Goal: Use online tool/utility: Utilize a website feature to perform a specific function

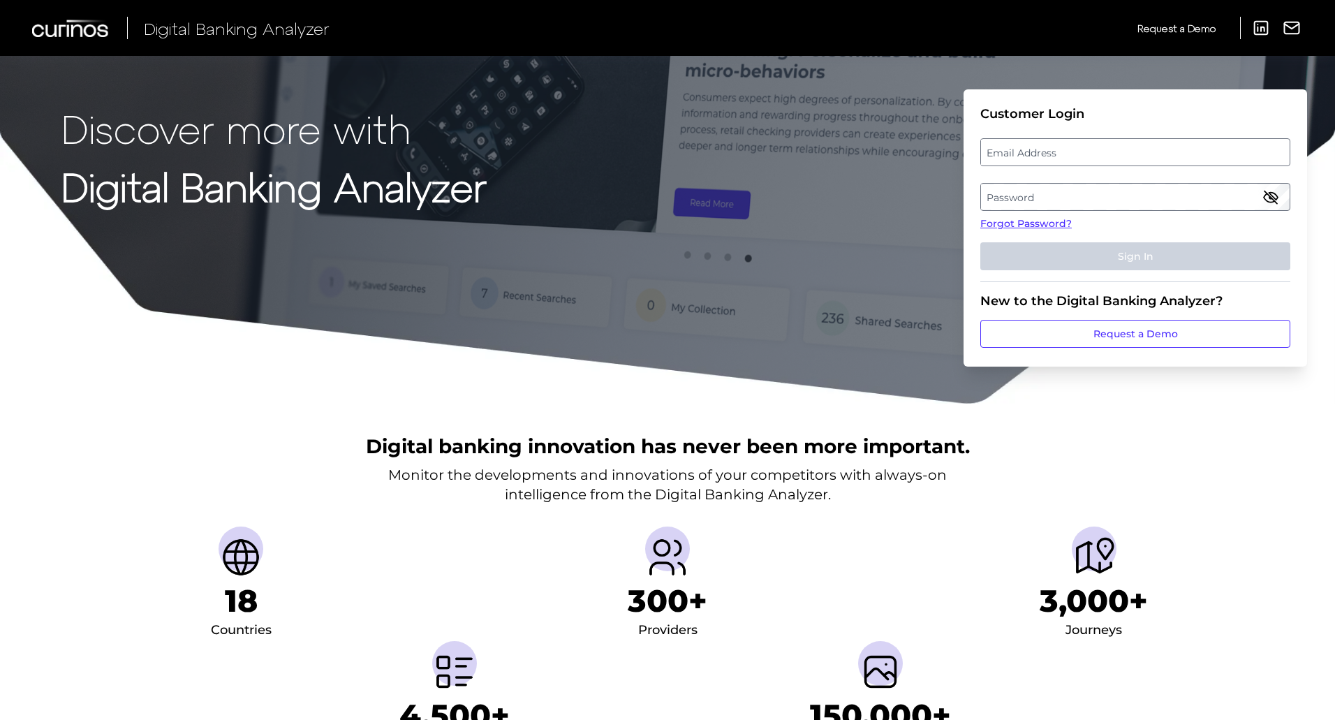
click at [1023, 159] on label "Email Address" at bounding box center [1135, 152] width 308 height 25
click at [1023, 159] on input "email" at bounding box center [1135, 152] width 310 height 28
click at [989, 144] on input "Email Address" at bounding box center [1135, 152] width 310 height 28
type input "[EMAIL_ADDRESS][PERSON_NAME][DOMAIN_NAME]"
click at [1003, 191] on label "Password" at bounding box center [1135, 196] width 308 height 25
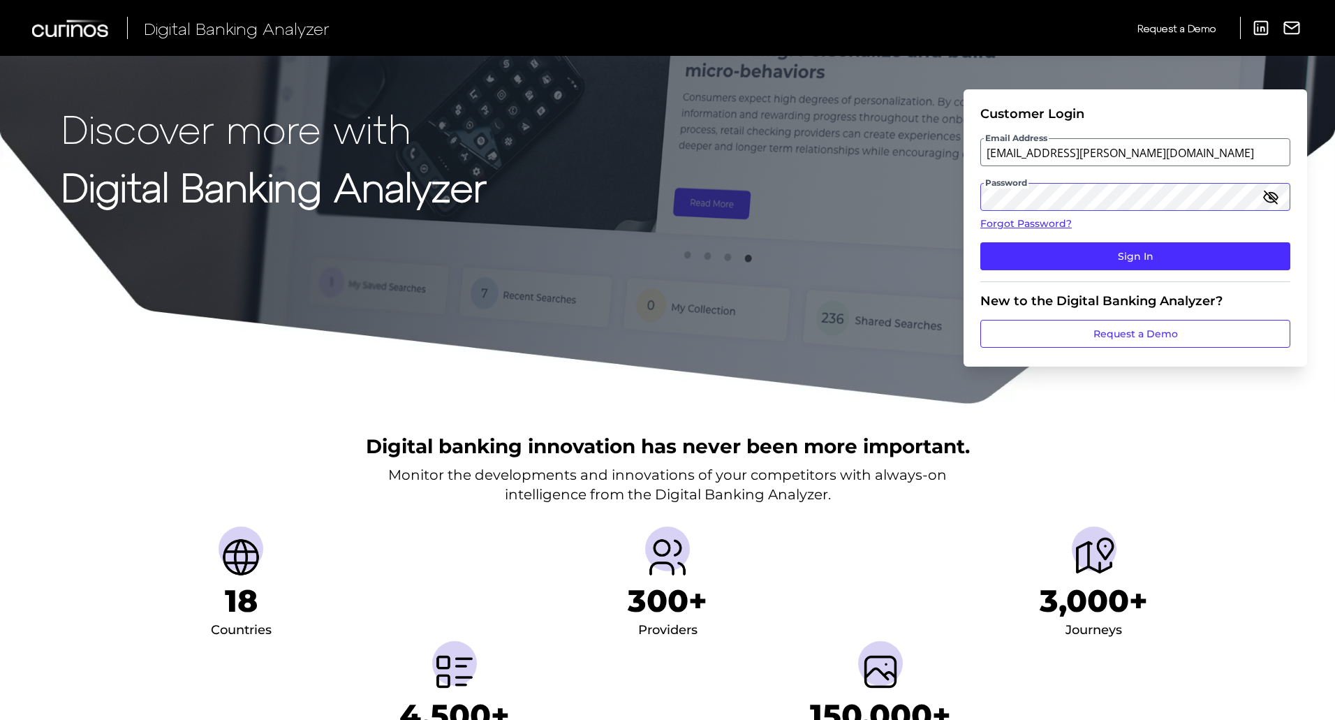
click at [980, 242] on button "Sign In" at bounding box center [1135, 256] width 310 height 28
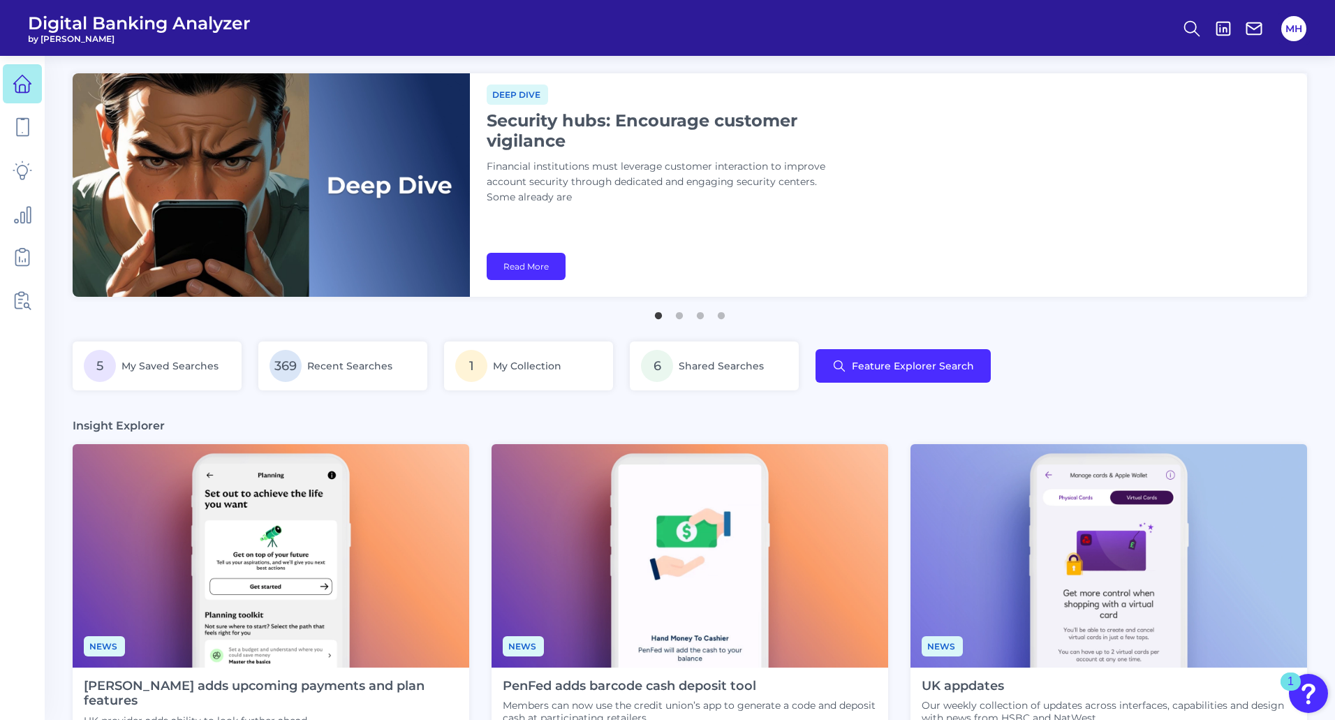
click at [558, 237] on div "Deep dive Security hubs: Encourage customer vigilance Financial institutions mu…" at bounding box center [888, 184] width 837 height 223
click at [516, 265] on link "Read More" at bounding box center [526, 266] width 79 height 27
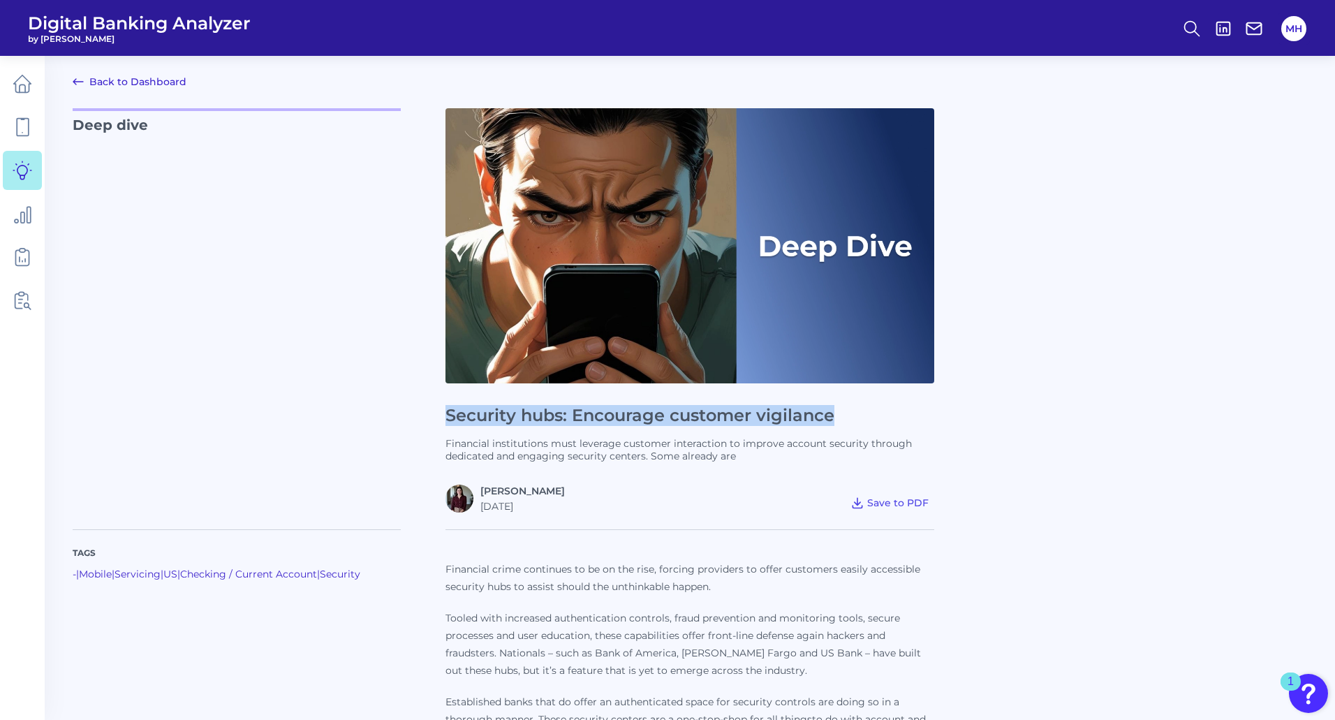
drag, startPoint x: 447, startPoint y: 415, endPoint x: 838, endPoint y: 413, distance: 391.0
click at [838, 413] on h1 "Security hubs: Encourage customer vigilance" at bounding box center [689, 416] width 489 height 20
copy h1 "Security hubs: Encourage customer vigilance"
drag, startPoint x: 833, startPoint y: 409, endPoint x: 1111, endPoint y: 429, distance: 279.3
click at [834, 408] on h1 "Security hubs: Encourage customer vigilance" at bounding box center [689, 416] width 489 height 20
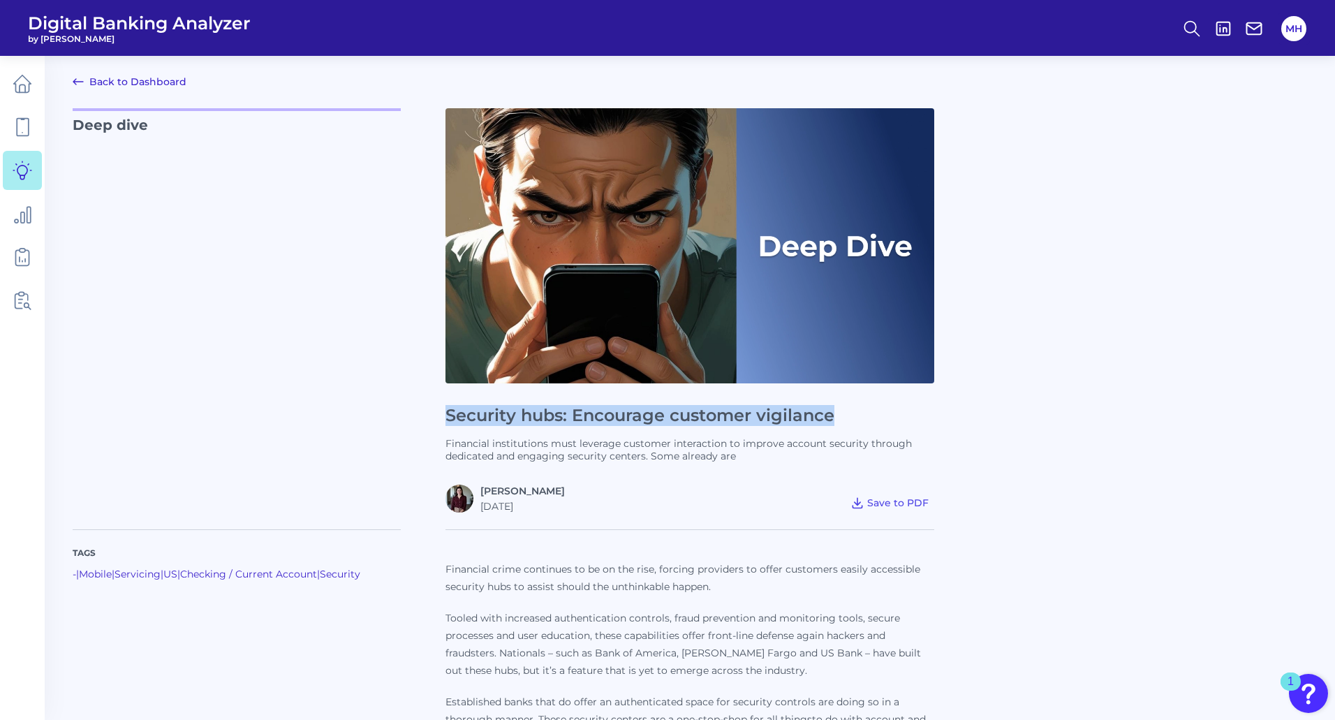
copy h1 "Security hubs: Encourage customer vigilance"
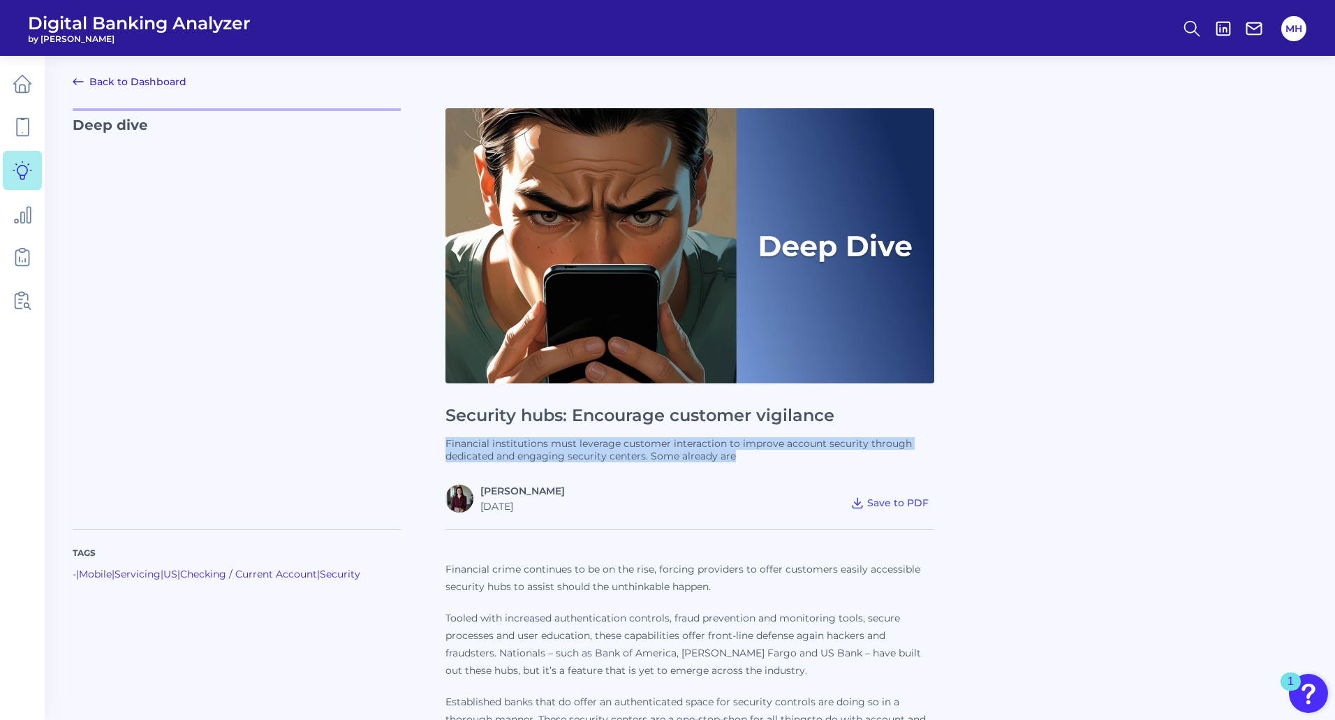
drag, startPoint x: 447, startPoint y: 443, endPoint x: 771, endPoint y: 457, distance: 324.2
click at [771, 457] on p "Financial institutions must leverage customer interaction to improve account se…" at bounding box center [689, 449] width 489 height 25
copy p "Financial institutions must leverage customer interaction to improve account se…"
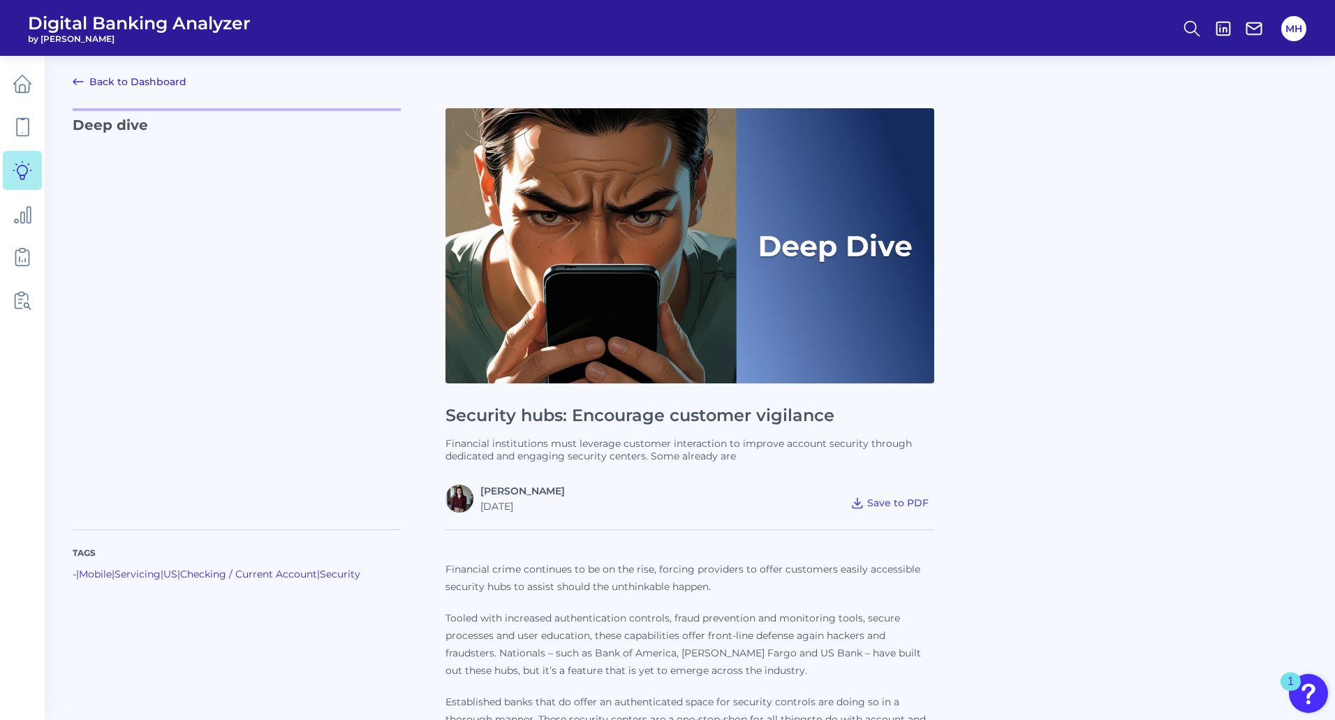
click at [452, 570] on p "Financial crime continues to be on the rise, forcing providers to offer custome…" at bounding box center [689, 578] width 489 height 35
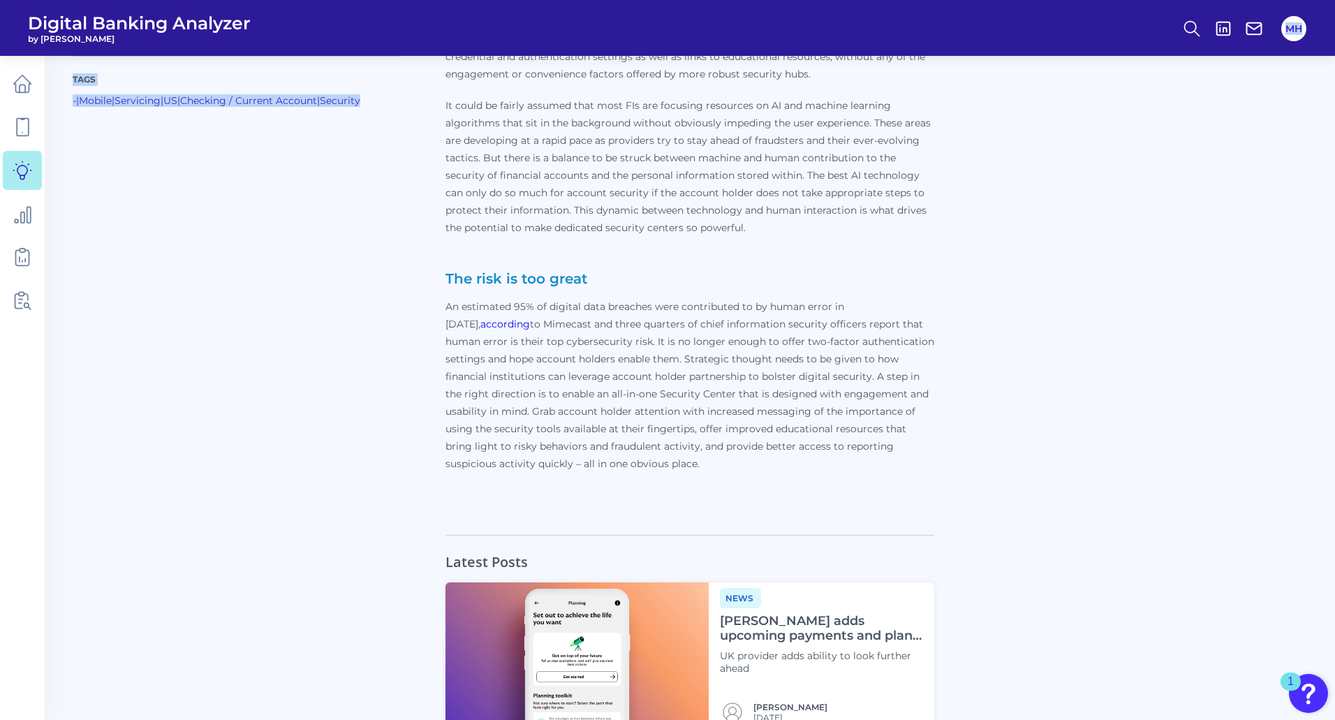
scroll to position [4078, 0]
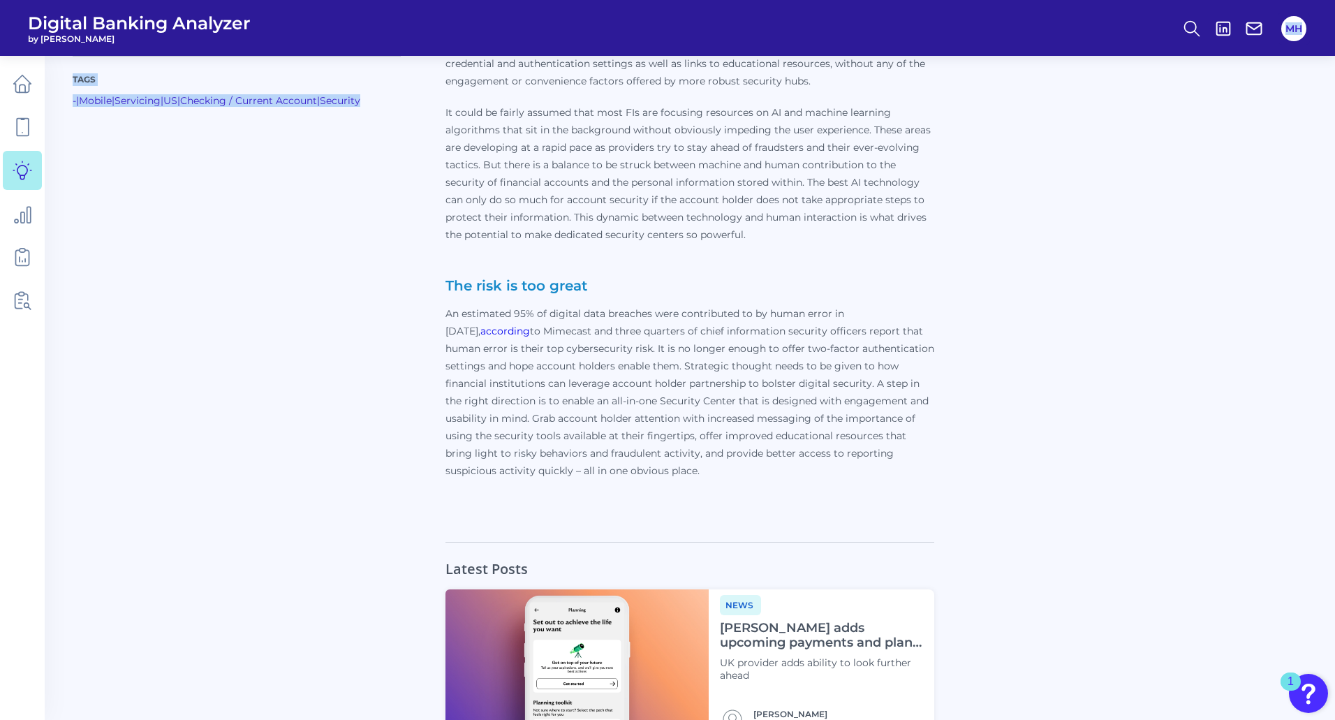
drag, startPoint x: 443, startPoint y: 568, endPoint x: 686, endPoint y: 437, distance: 275.8
copy div "Loremipsu dolor sitametco ad el se doe temp, incidid utlaboree do magna aliquae…"
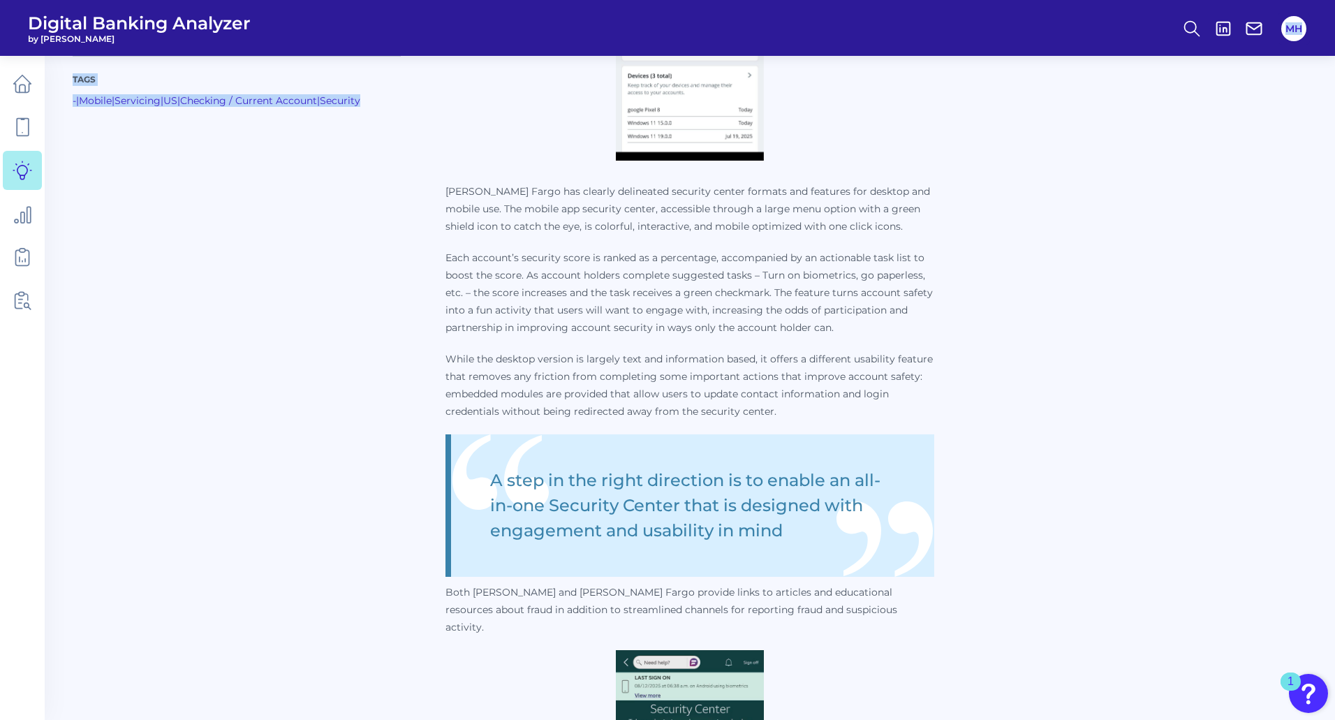
scroll to position [1928, 0]
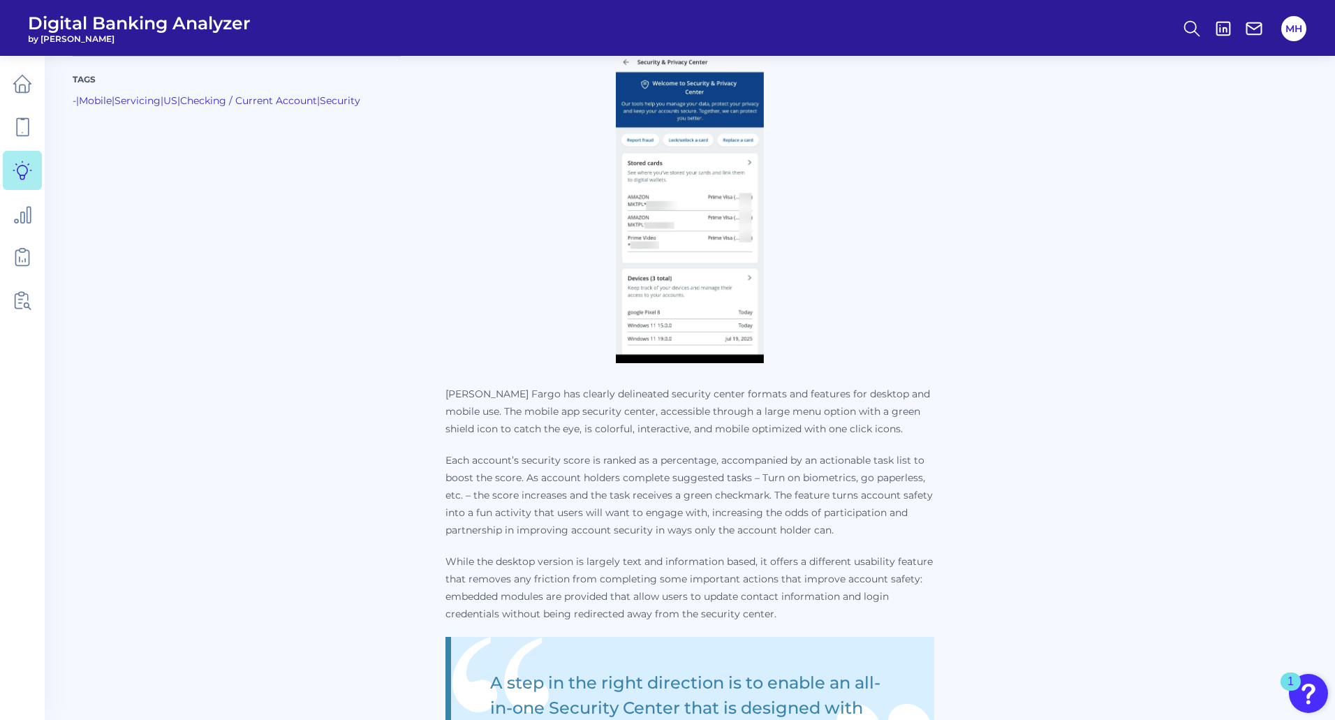
click at [319, 168] on div "Tags - | Mobile | Servicing | [GEOGRAPHIC_DATA] | Checking / Current Account | …" at bounding box center [259, 638] width 373 height 4074
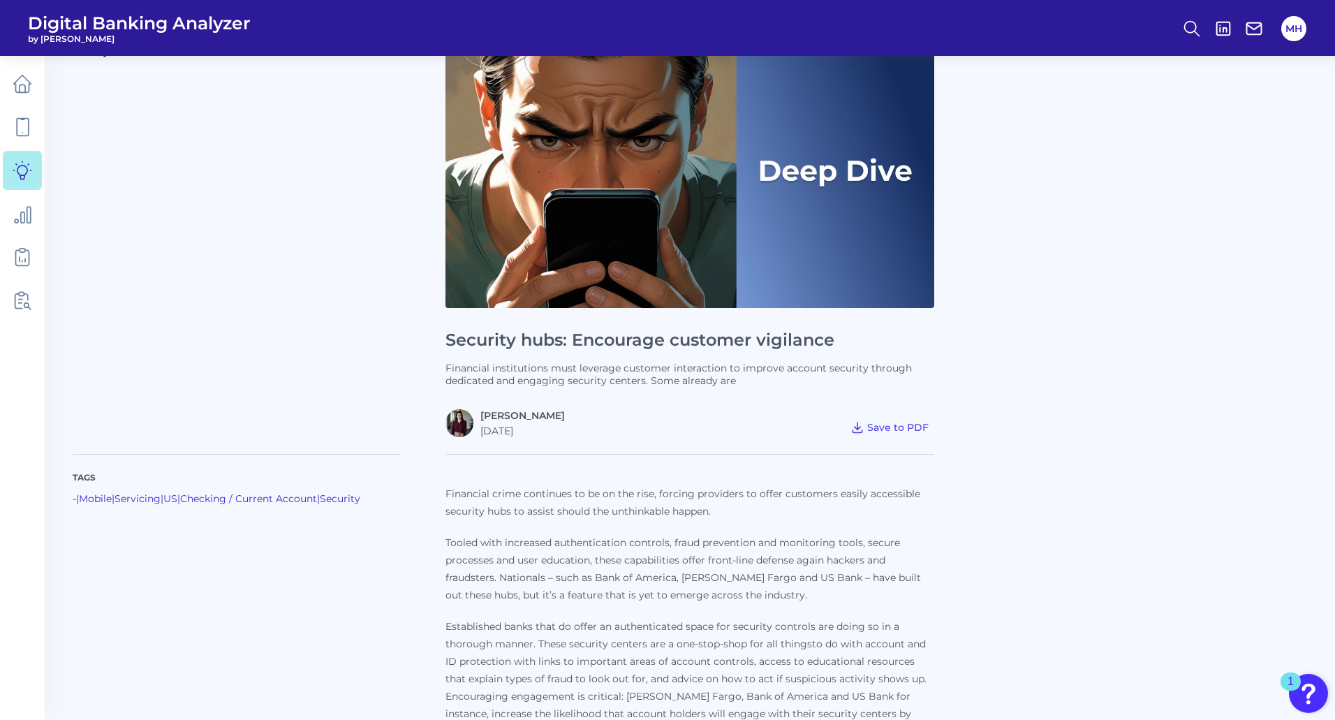
scroll to position [0, 0]
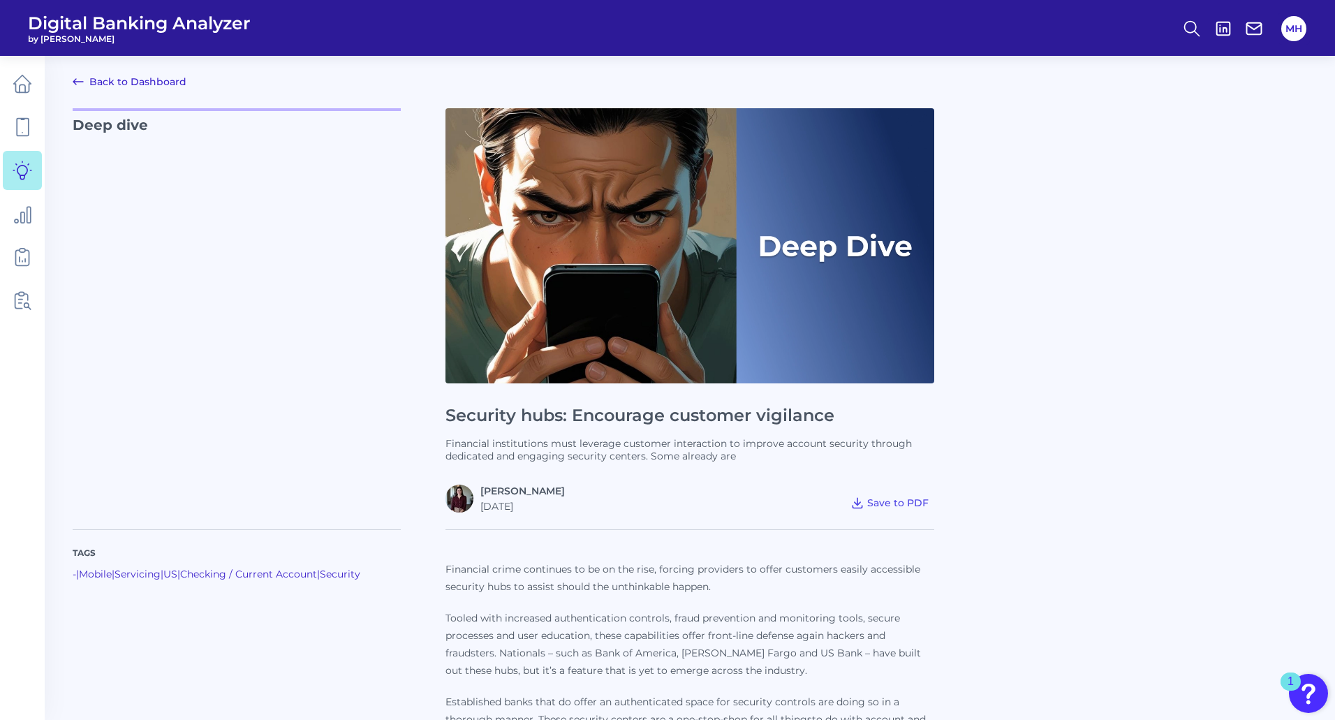
click at [128, 80] on link "Back to Dashboard" at bounding box center [130, 81] width 114 height 17
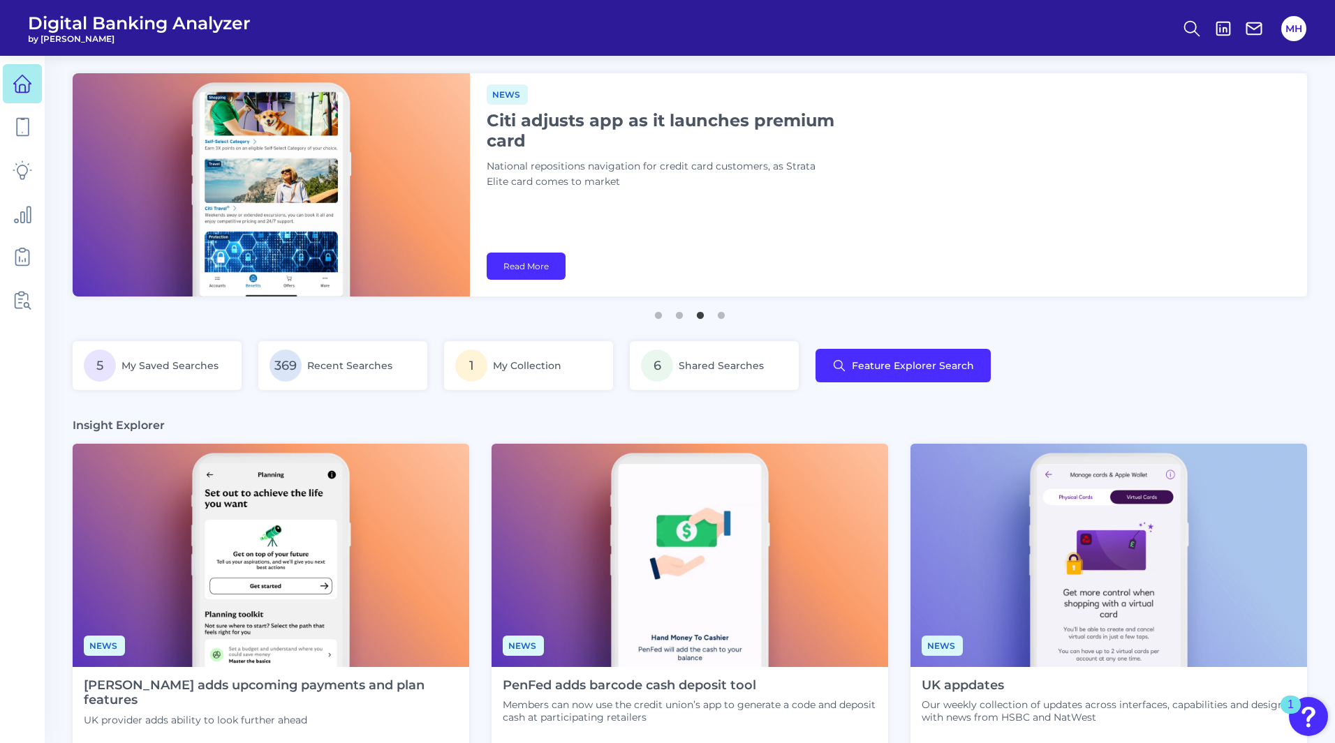
drag, startPoint x: 1133, startPoint y: 0, endPoint x: 1125, endPoint y: 97, distance: 97.3
click at [1126, 117] on div "News Citi adjusts app as it launches premium card National repositions navigati…" at bounding box center [888, 184] width 837 height 223
click at [520, 225] on div "News Citi adjusts app as it launches premium card National repositions navigati…" at bounding box center [888, 184] width 837 height 223
click at [720, 314] on button "4" at bounding box center [721, 312] width 14 height 14
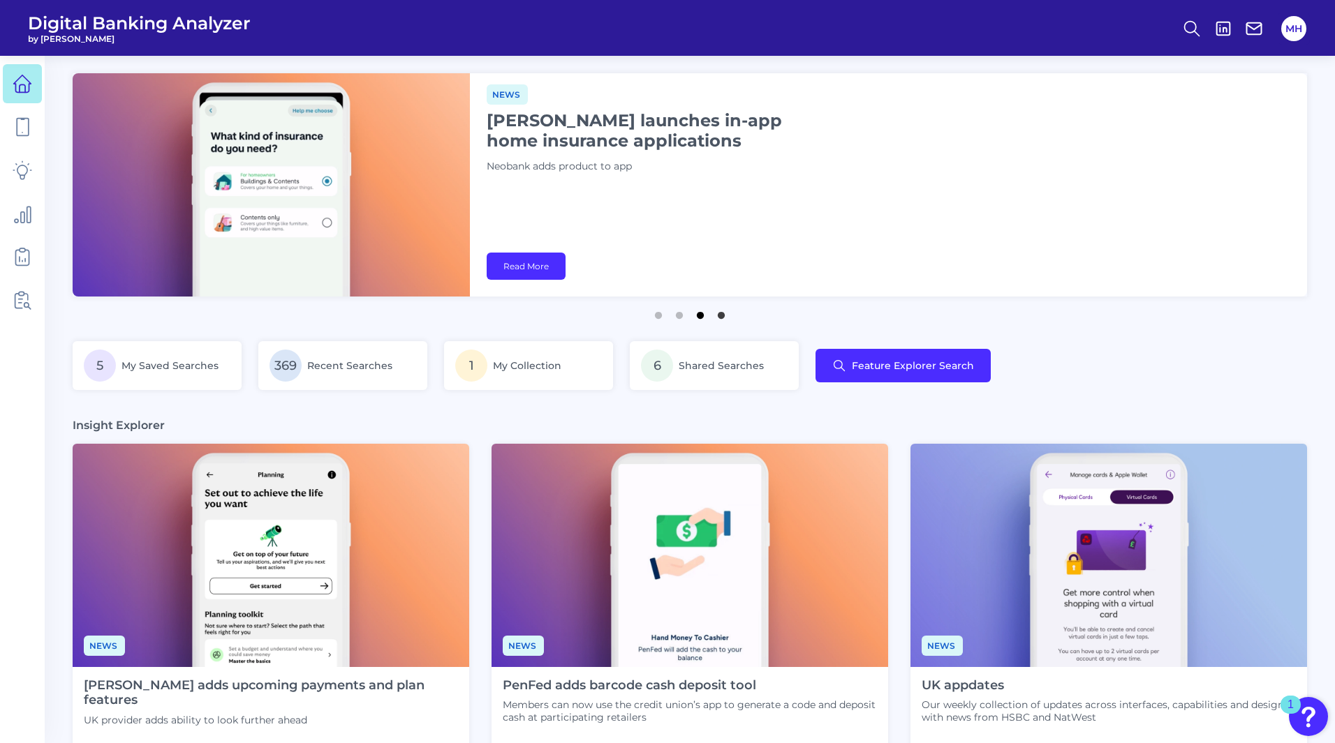
click at [700, 315] on button "3" at bounding box center [700, 312] width 14 height 14
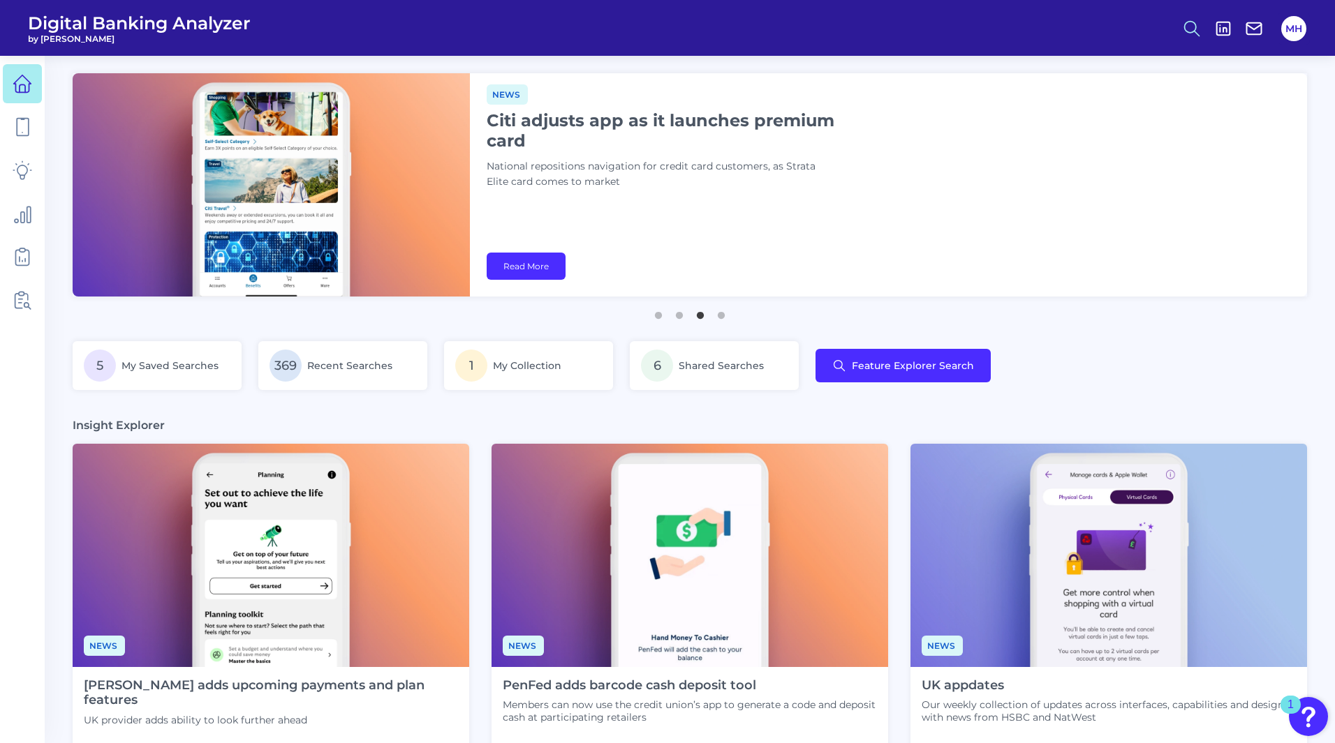
click at [1190, 22] on icon at bounding box center [1192, 29] width 20 height 20
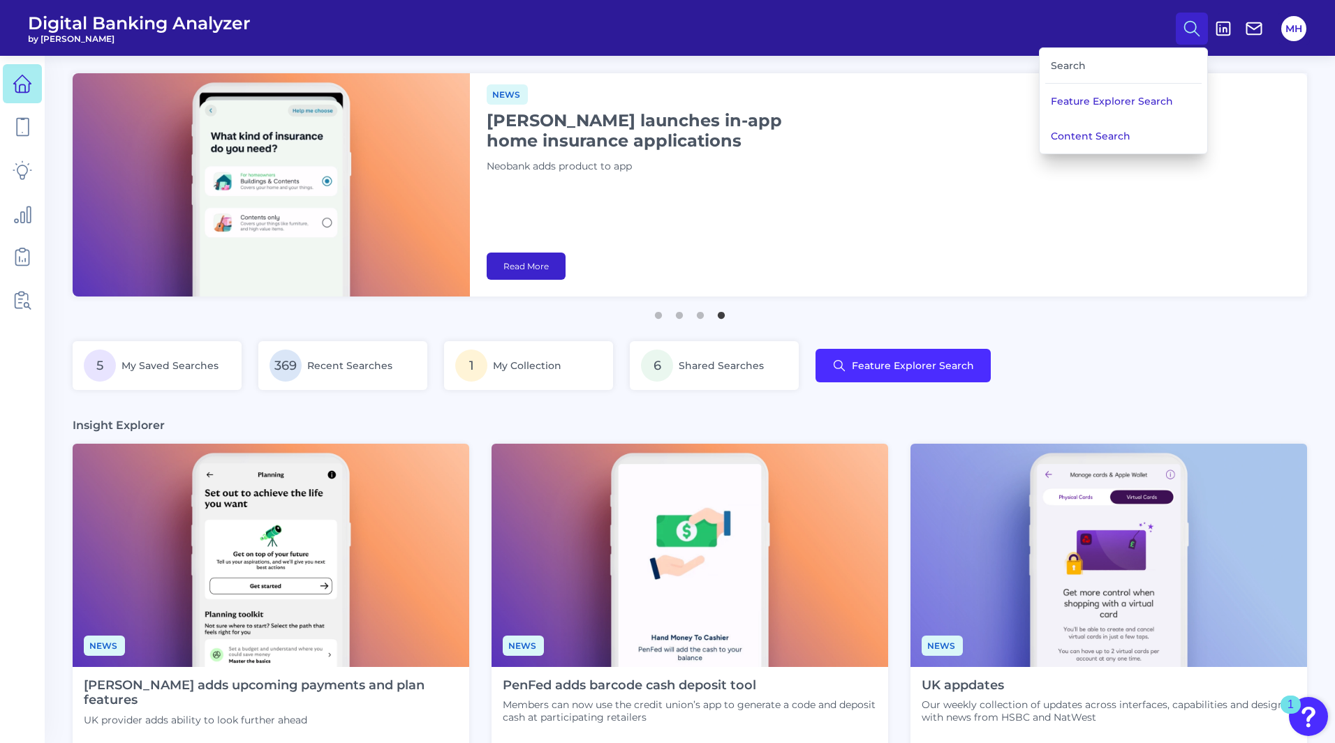
click at [521, 268] on link "Read More" at bounding box center [526, 266] width 79 height 27
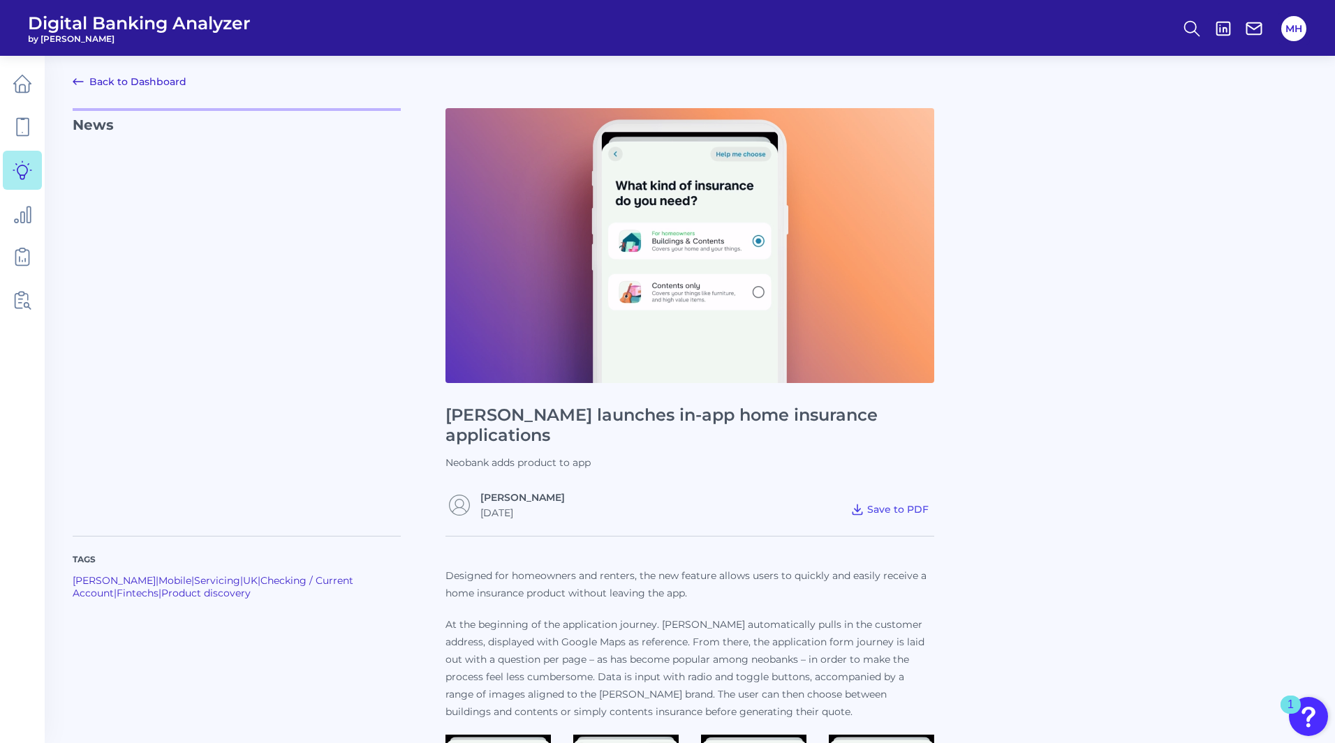
click at [108, 82] on link "Back to Dashboard" at bounding box center [130, 81] width 114 height 17
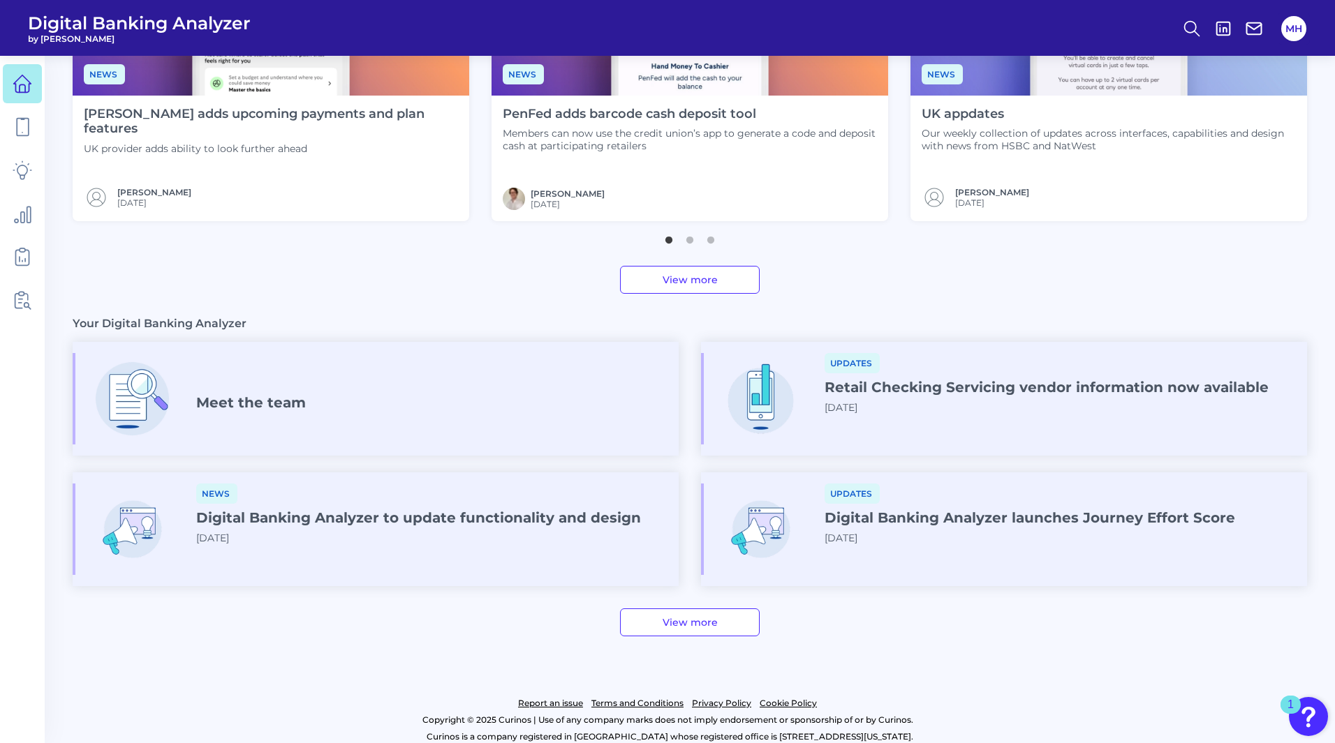
scroll to position [585, 0]
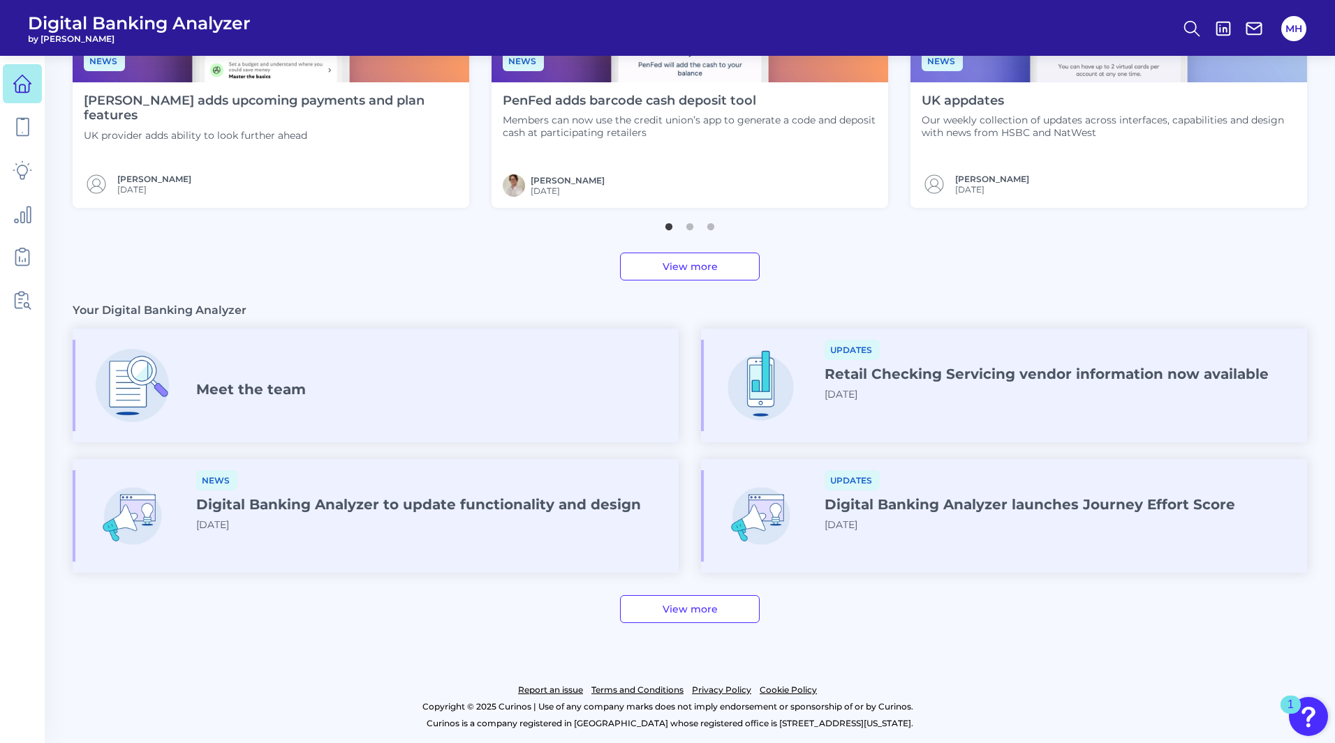
click at [687, 267] on link "View more" at bounding box center [690, 267] width 140 height 28
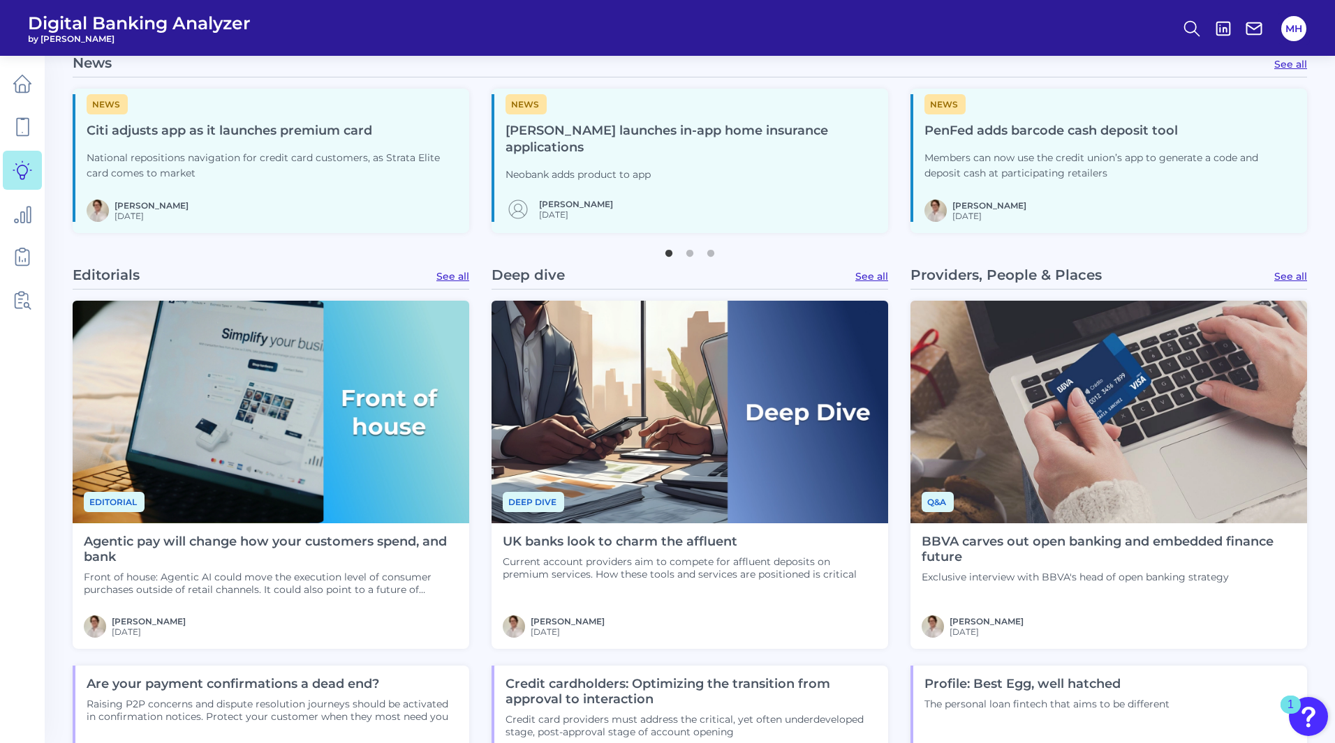
scroll to position [1024, 0]
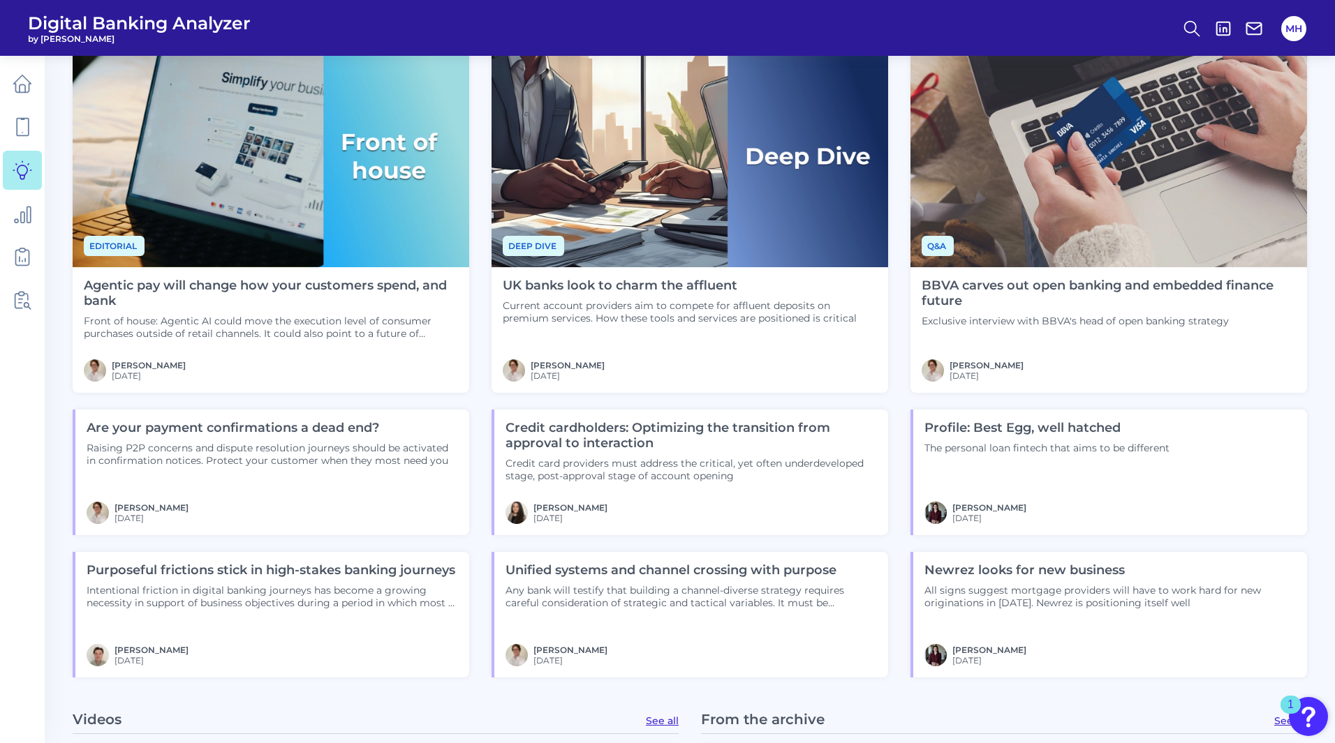
click at [257, 282] on h4 "Agentic pay will change how your customers spend, and bank" at bounding box center [271, 294] width 374 height 30
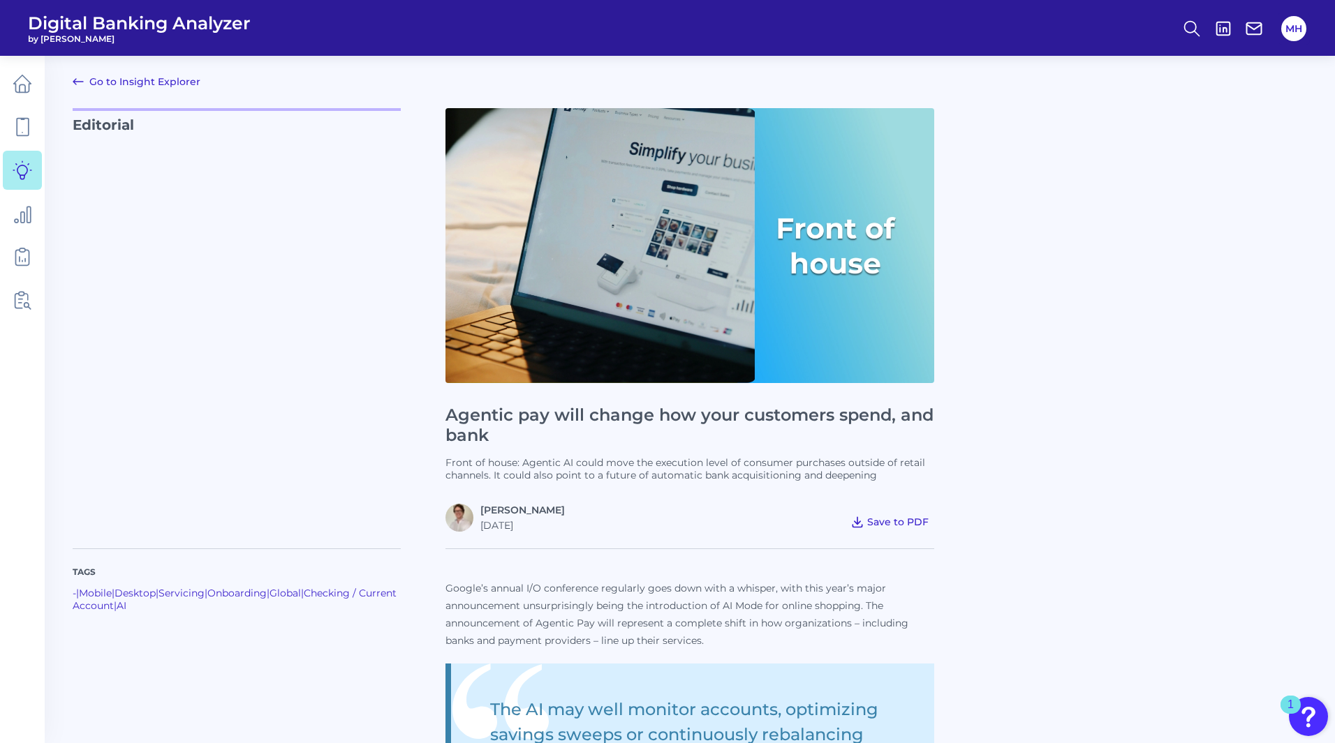
click at [894, 522] on span "Save to PDF" at bounding box center [897, 522] width 61 height 13
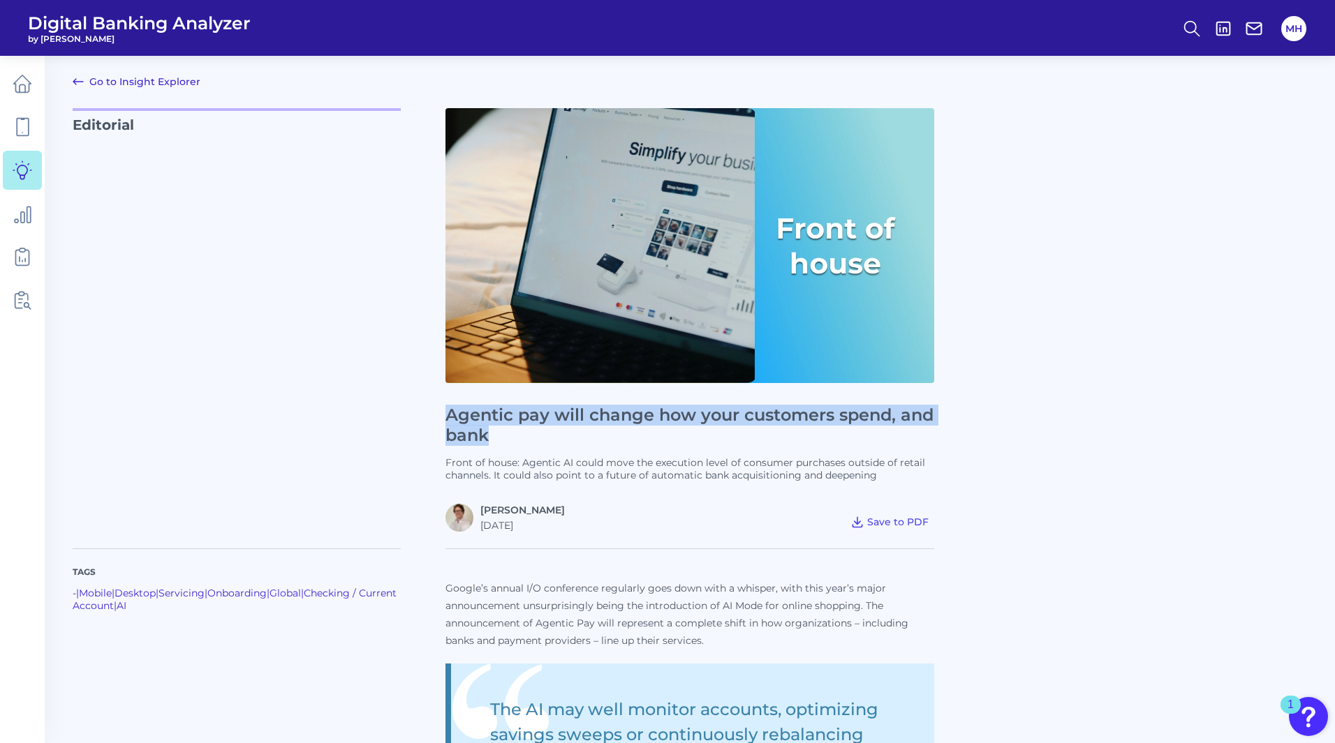
drag, startPoint x: 445, startPoint y: 414, endPoint x: 607, endPoint y: 433, distance: 162.4
click at [607, 433] on h1 "Agentic pay will change how your customers spend, and bank" at bounding box center [689, 426] width 489 height 40
copy h1 "Agentic pay will change how your customers spend, and bank"
click at [1187, 25] on icon at bounding box center [1192, 29] width 20 height 20
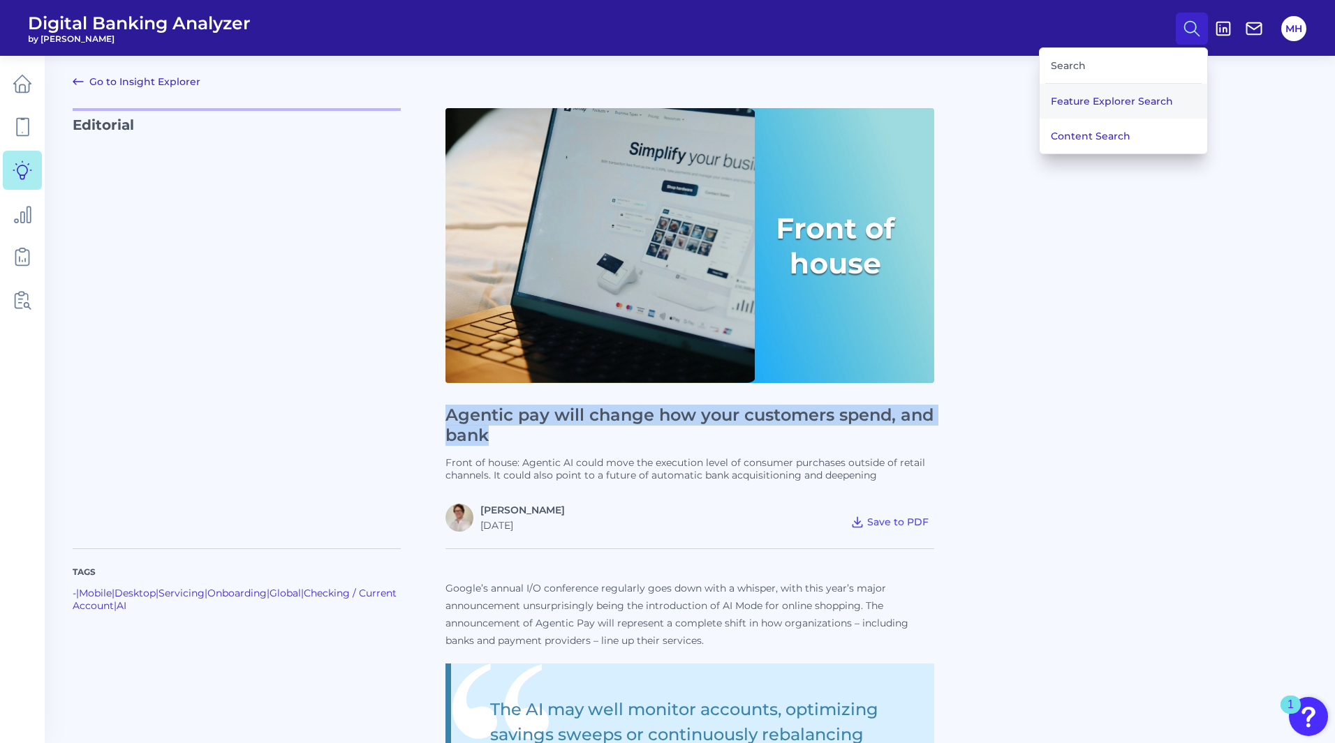
click at [1077, 103] on button "Feature Explorer Search" at bounding box center [1123, 101] width 168 height 35
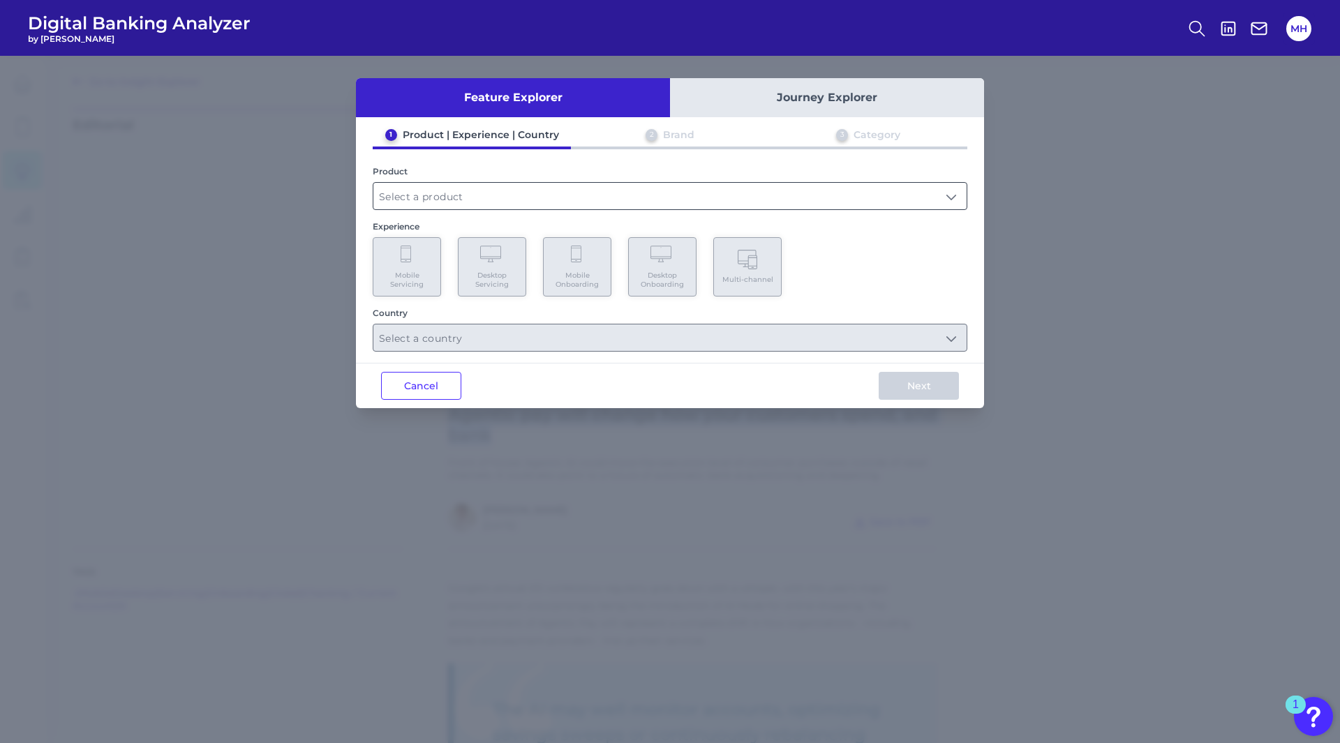
click at [545, 198] on input "text" at bounding box center [669, 196] width 593 height 27
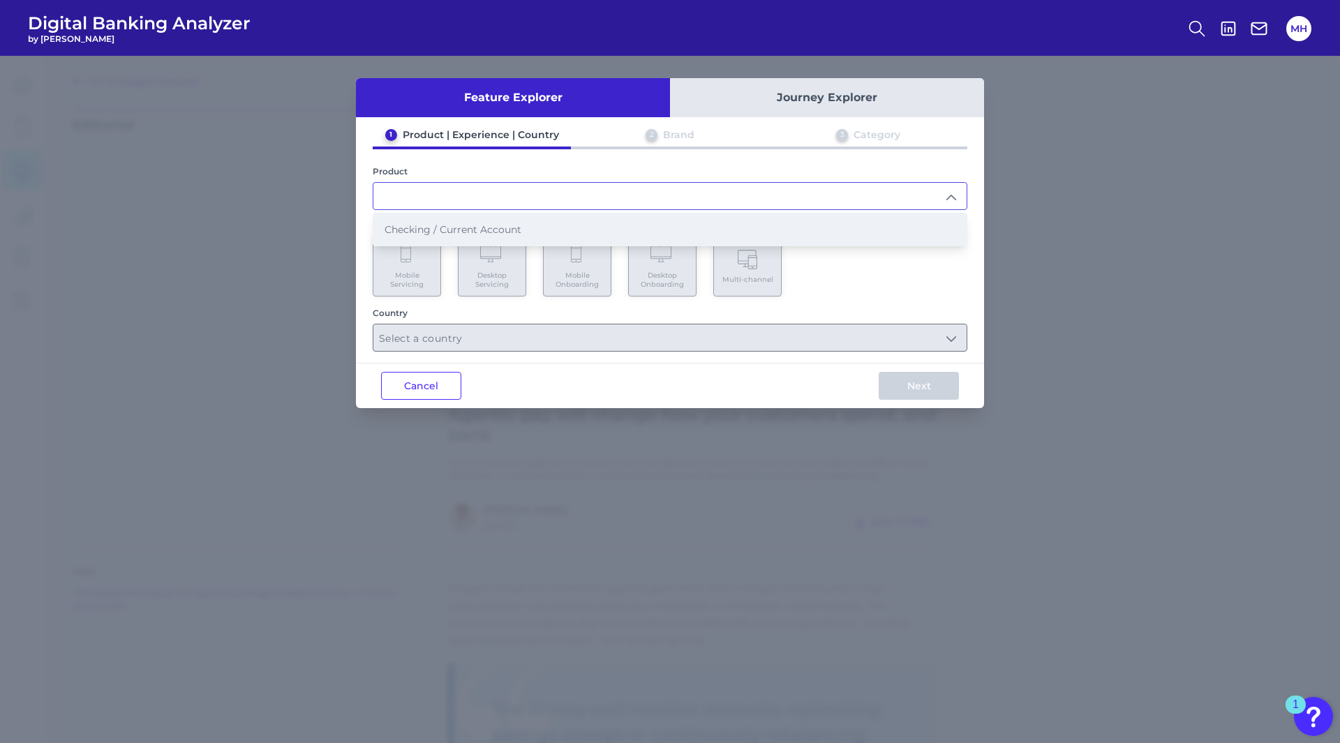
click at [453, 239] on li "Checking / Current Account" at bounding box center [669, 230] width 593 height 32
type input "Checking / Current Account"
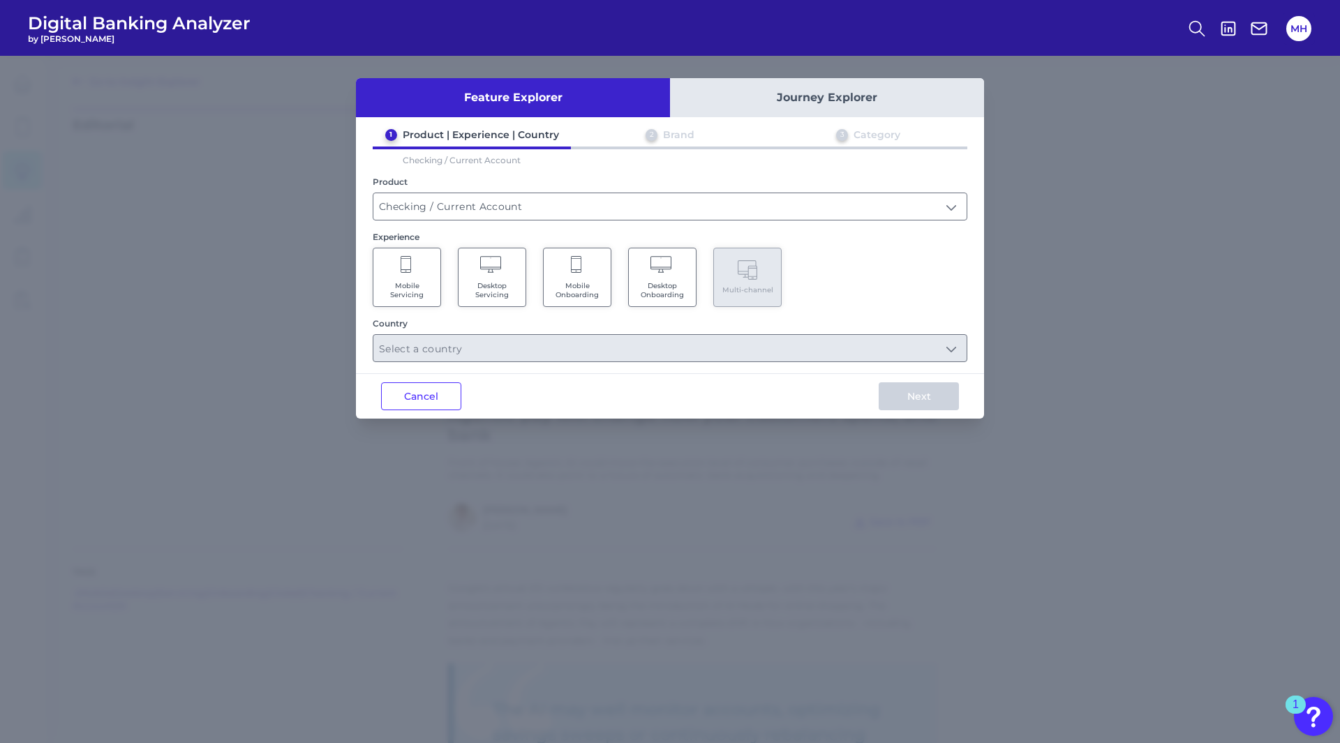
click at [411, 281] on span "Mobile Servicing" at bounding box center [406, 290] width 53 height 18
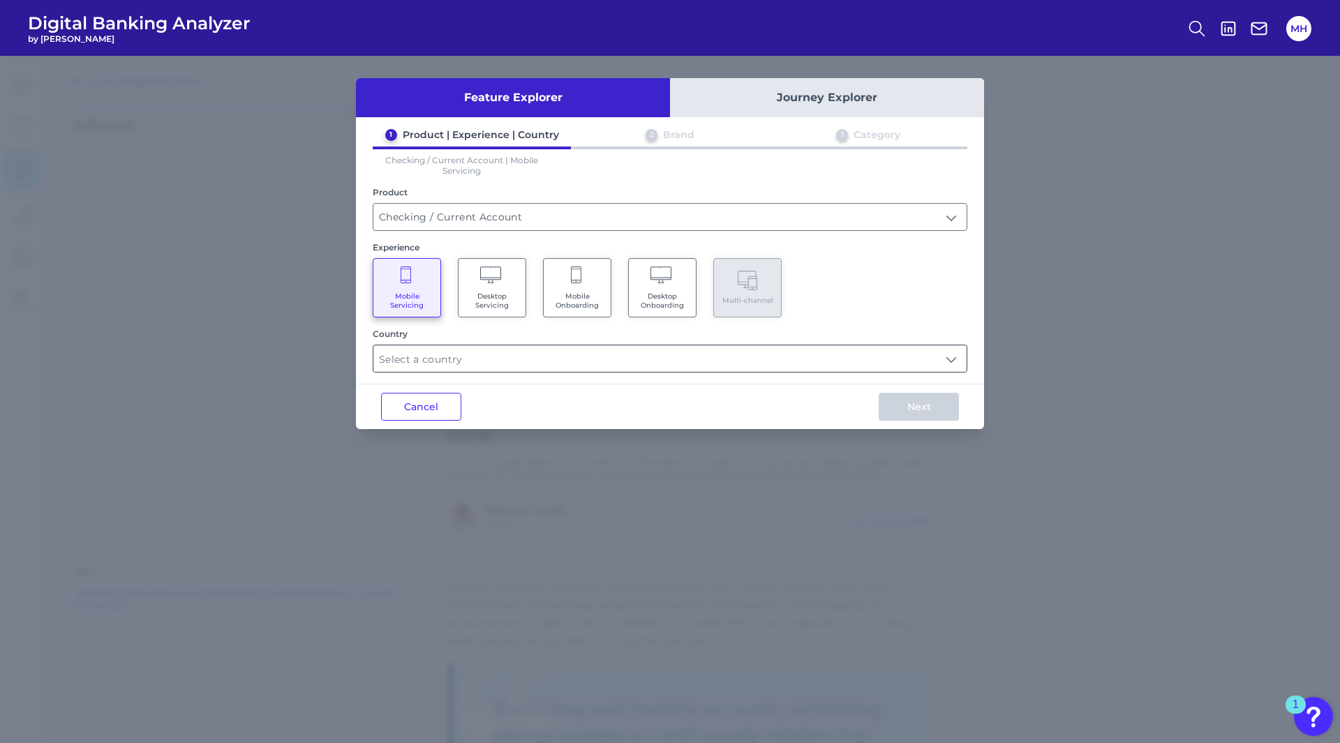
click at [426, 366] on input "text" at bounding box center [669, 359] width 593 height 27
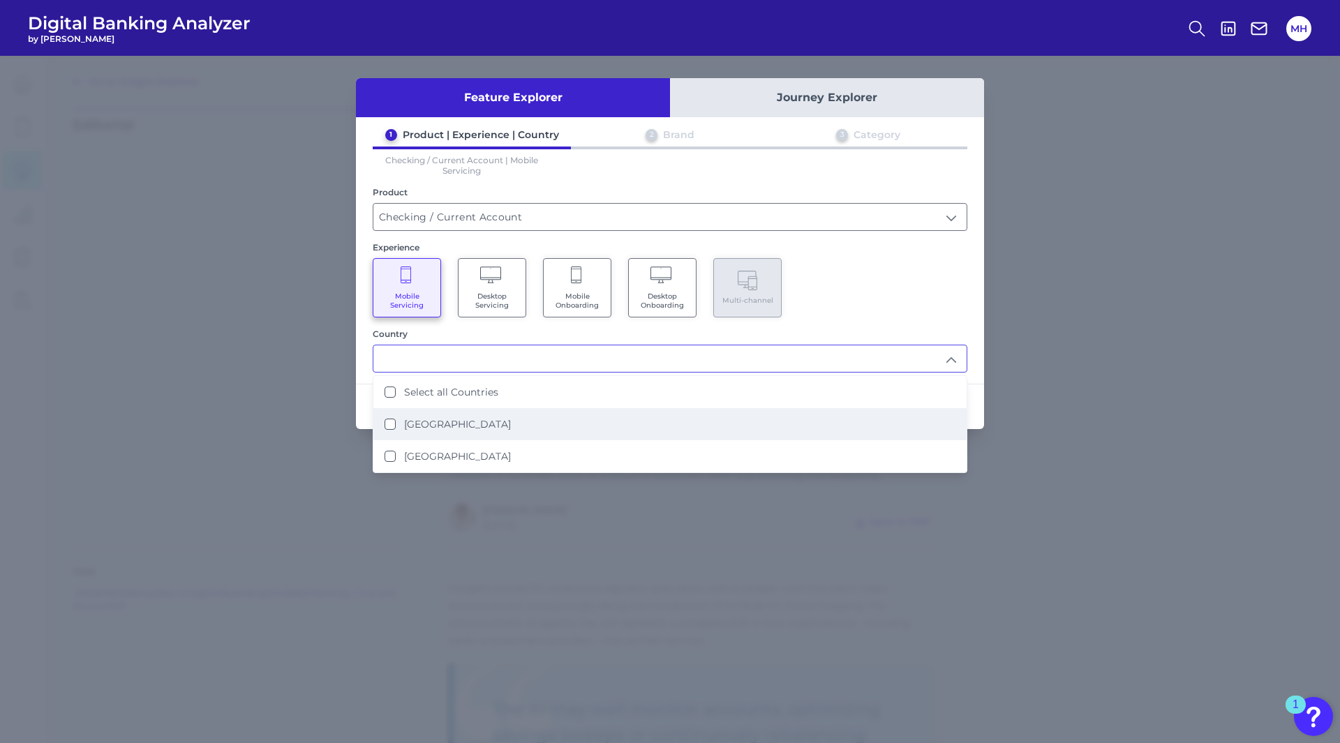
click at [390, 426] on States "[GEOGRAPHIC_DATA]" at bounding box center [390, 424] width 11 height 11
type input "[GEOGRAPHIC_DATA]"
drag, startPoint x: 874, startPoint y: 297, endPoint x: 875, endPoint y: 323, distance: 25.8
click at [875, 297] on div "Mobile Servicing Desktop Servicing Mobile Onboarding Desktop Onboarding Multi-c…" at bounding box center [670, 287] width 595 height 59
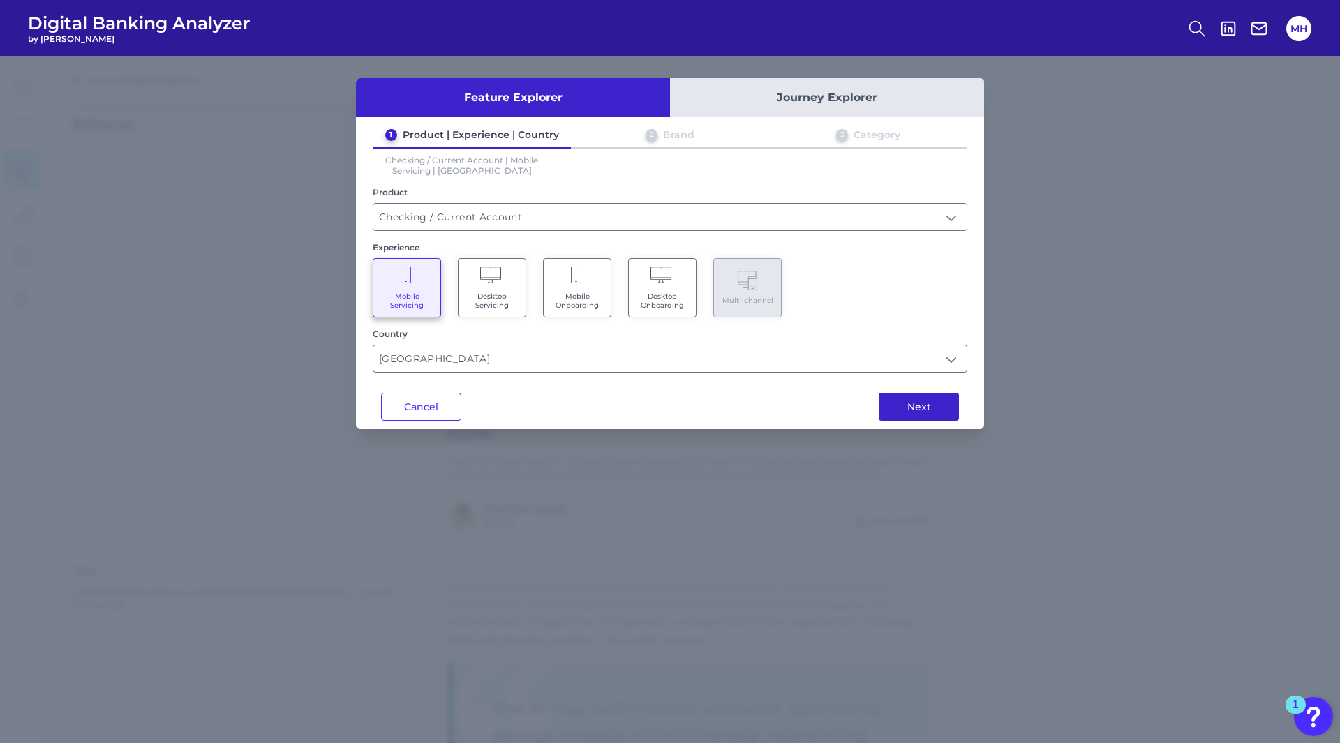
click at [922, 404] on button "Next" at bounding box center [919, 407] width 80 height 28
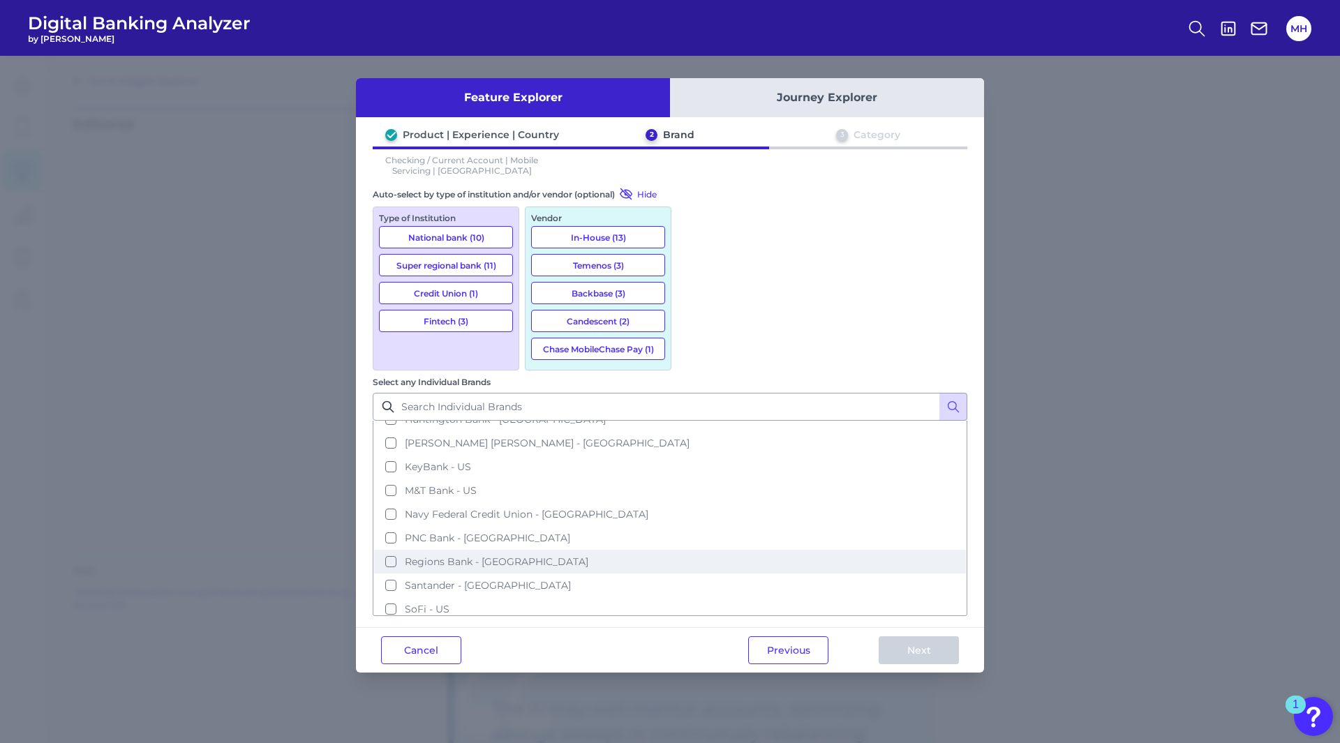
scroll to position [256, 0]
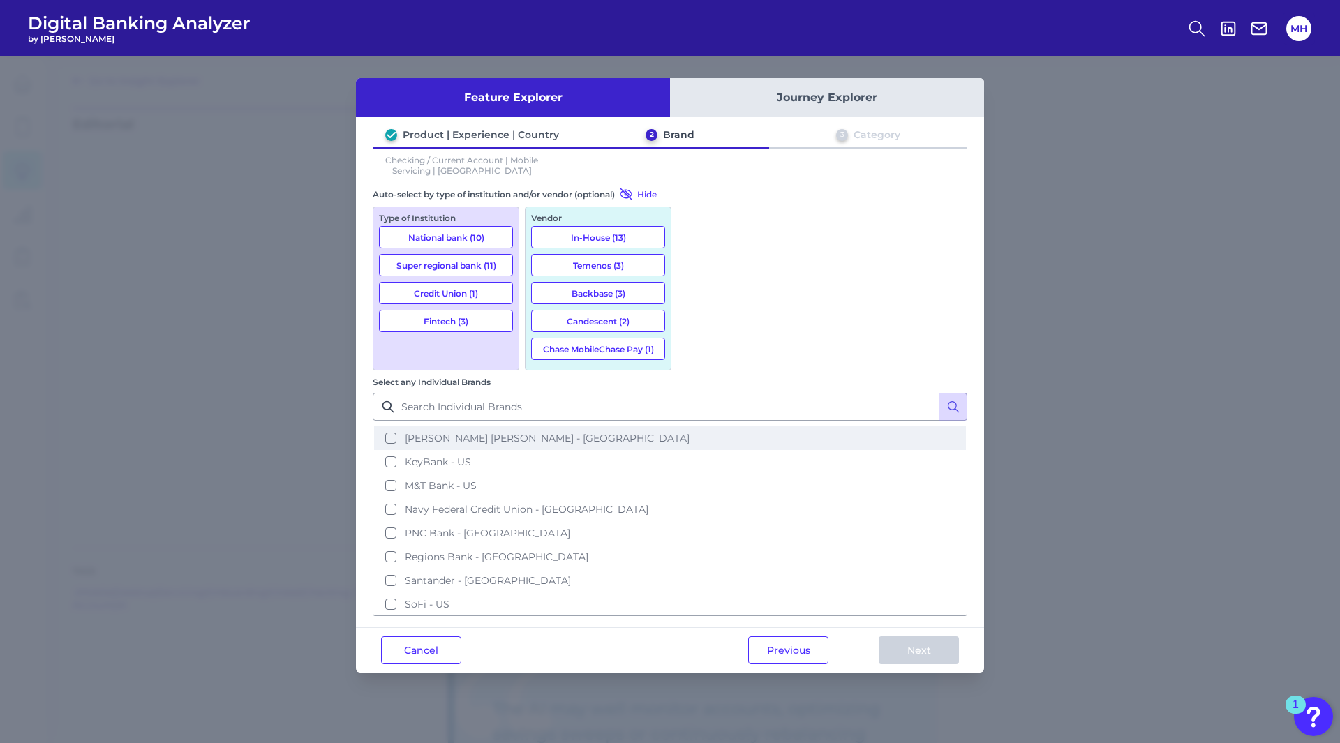
click at [697, 427] on button "[PERSON_NAME] [PERSON_NAME] - [GEOGRAPHIC_DATA]" at bounding box center [670, 439] width 592 height 24
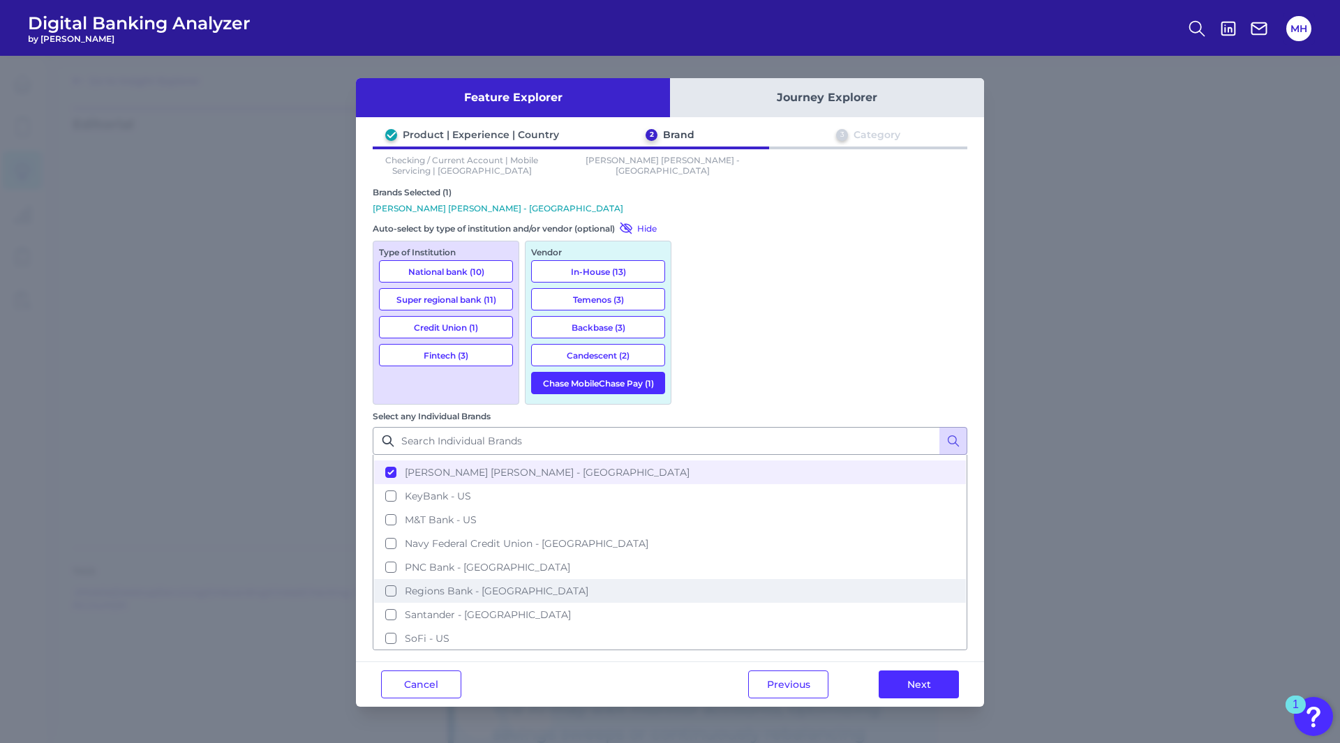
click at [693, 579] on button "Regions Bank - [GEOGRAPHIC_DATA]" at bounding box center [670, 591] width 592 height 24
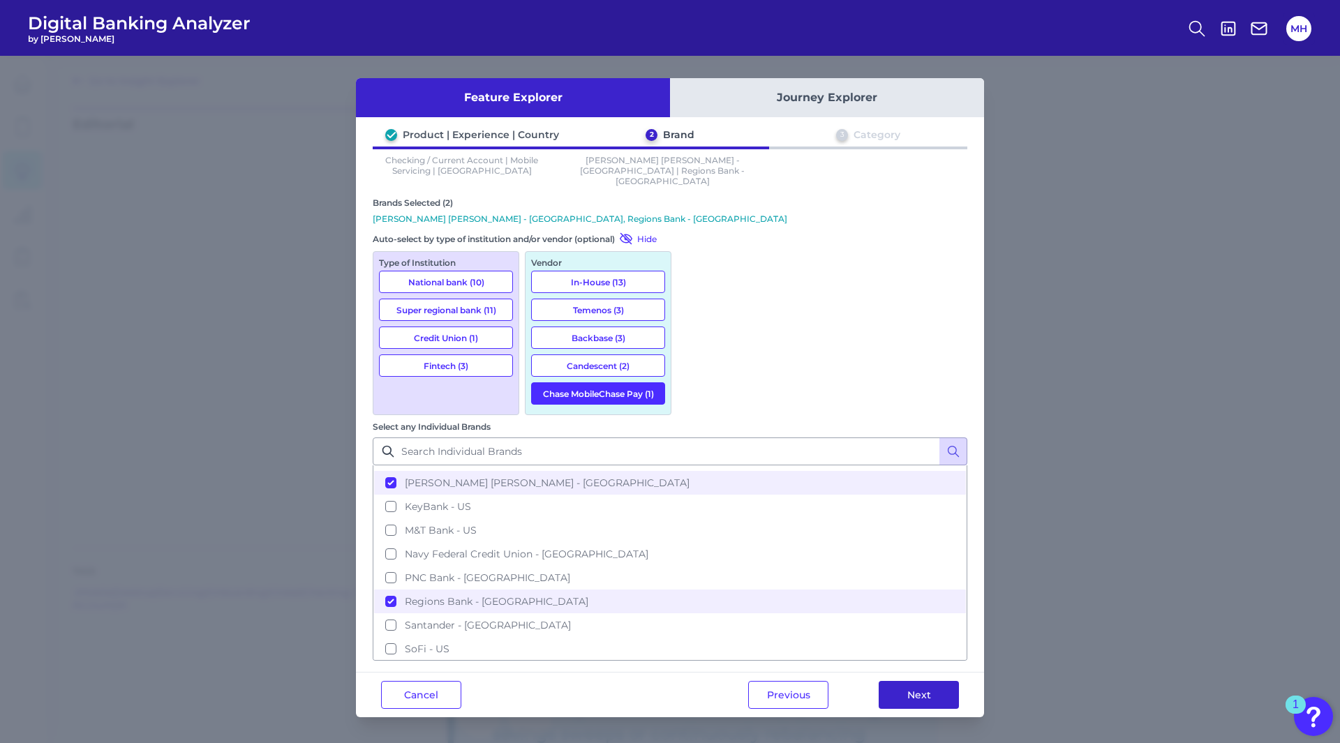
click at [907, 681] on button "Next" at bounding box center [919, 695] width 80 height 28
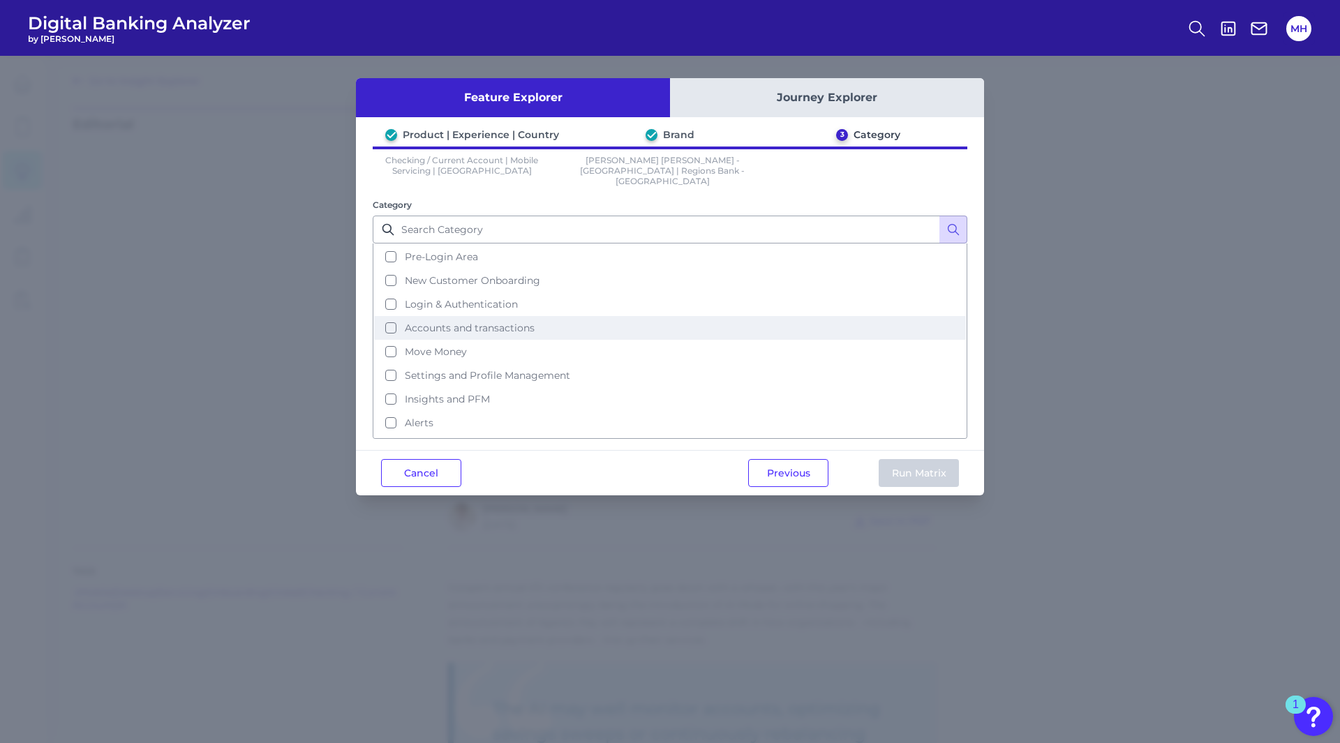
scroll to position [0, 0]
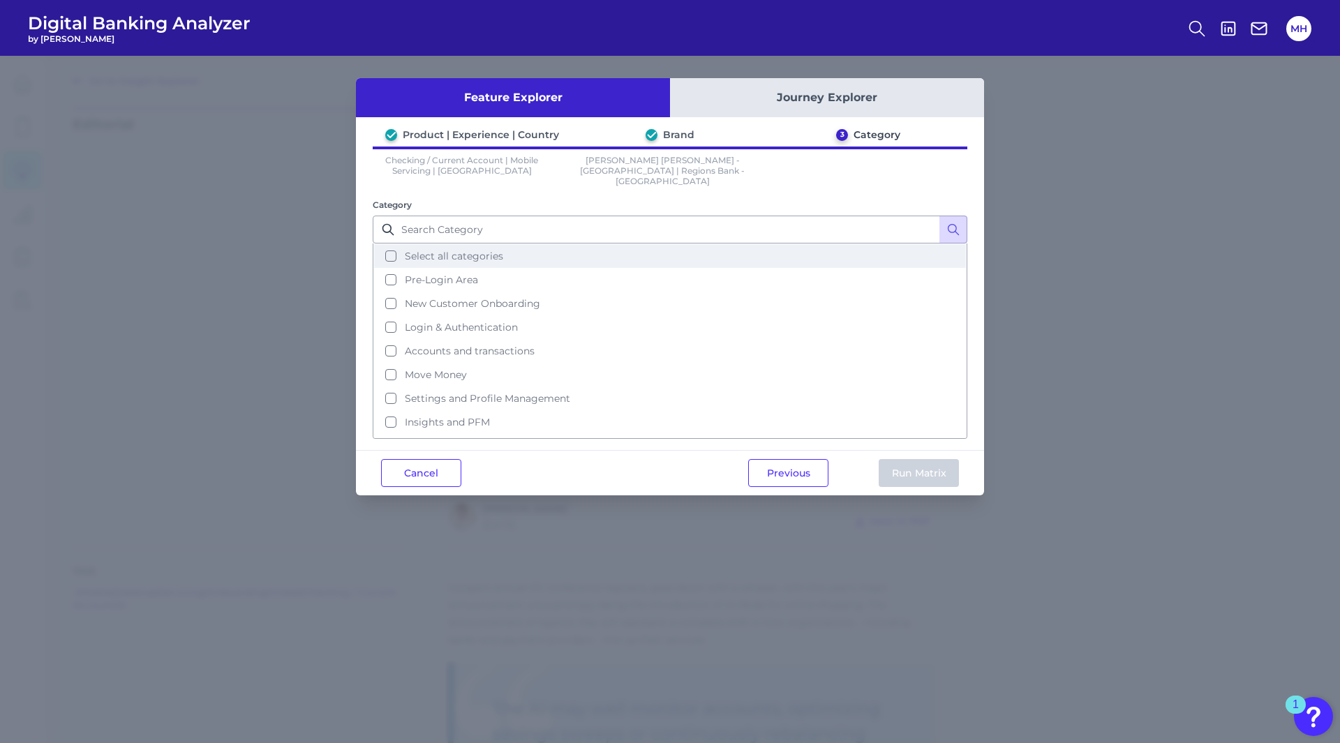
click at [392, 244] on button "Select all categories" at bounding box center [670, 256] width 592 height 24
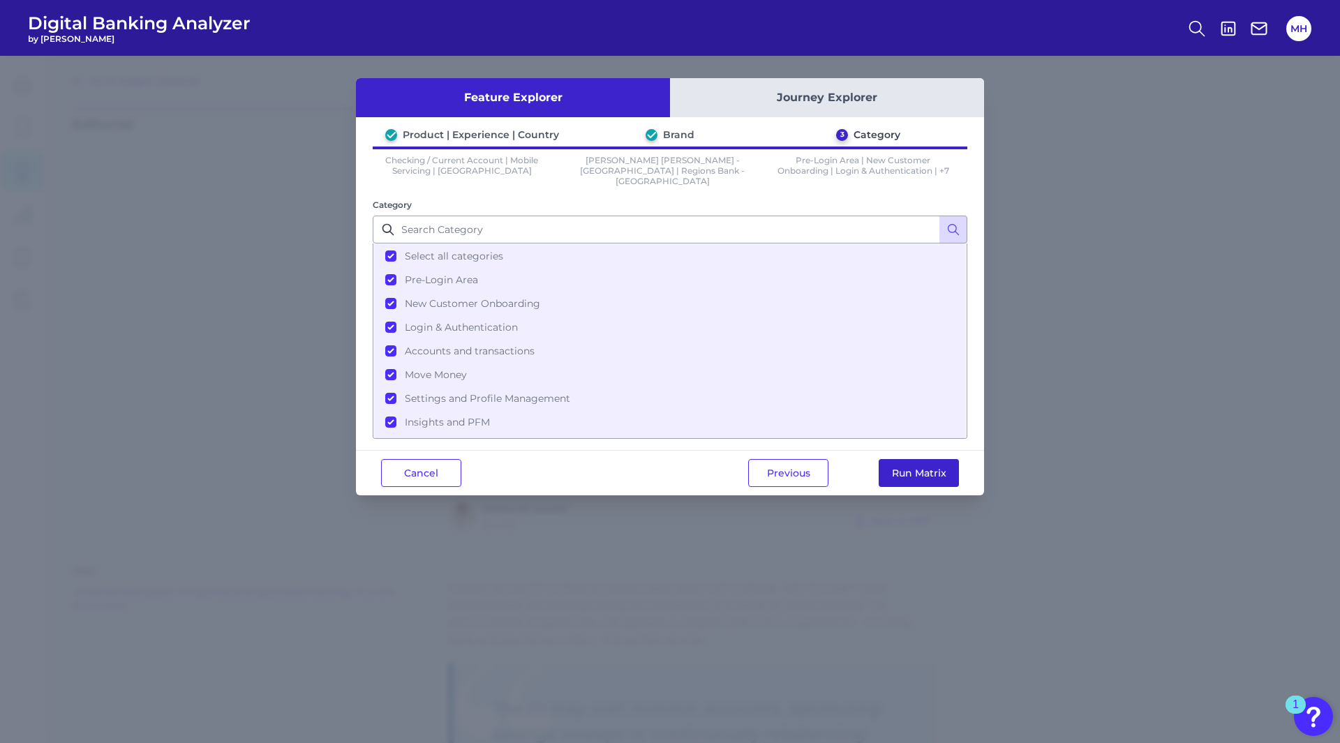
click at [911, 459] on button "Run Matrix" at bounding box center [919, 473] width 80 height 28
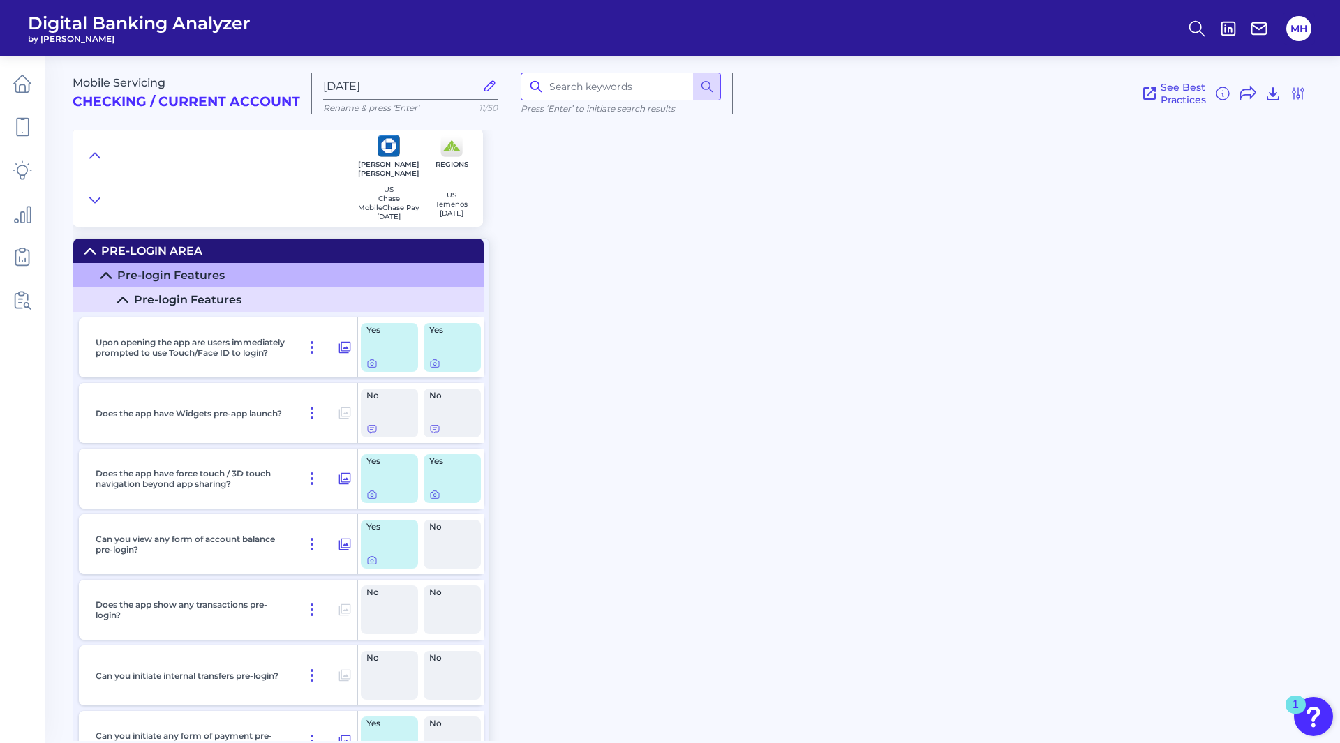
click at [569, 92] on input at bounding box center [621, 87] width 200 height 28
type input "security"
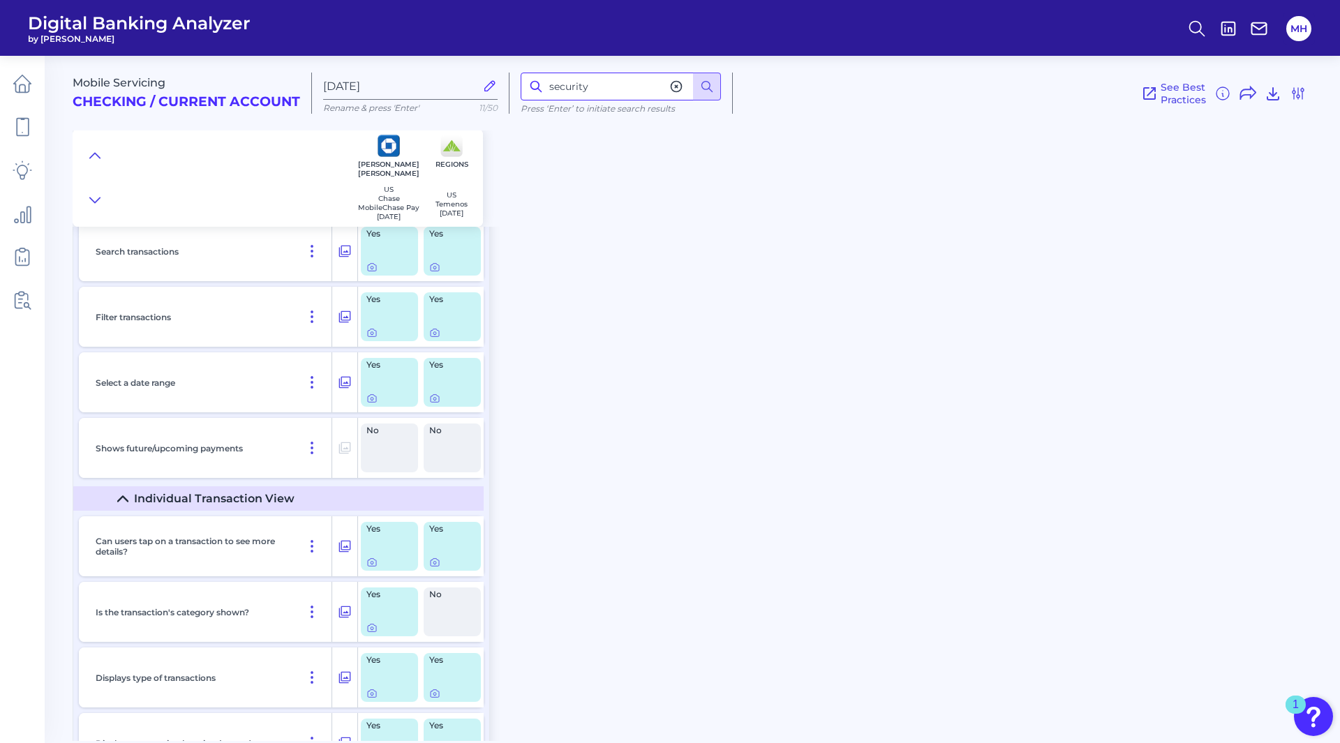
scroll to position [4719, 0]
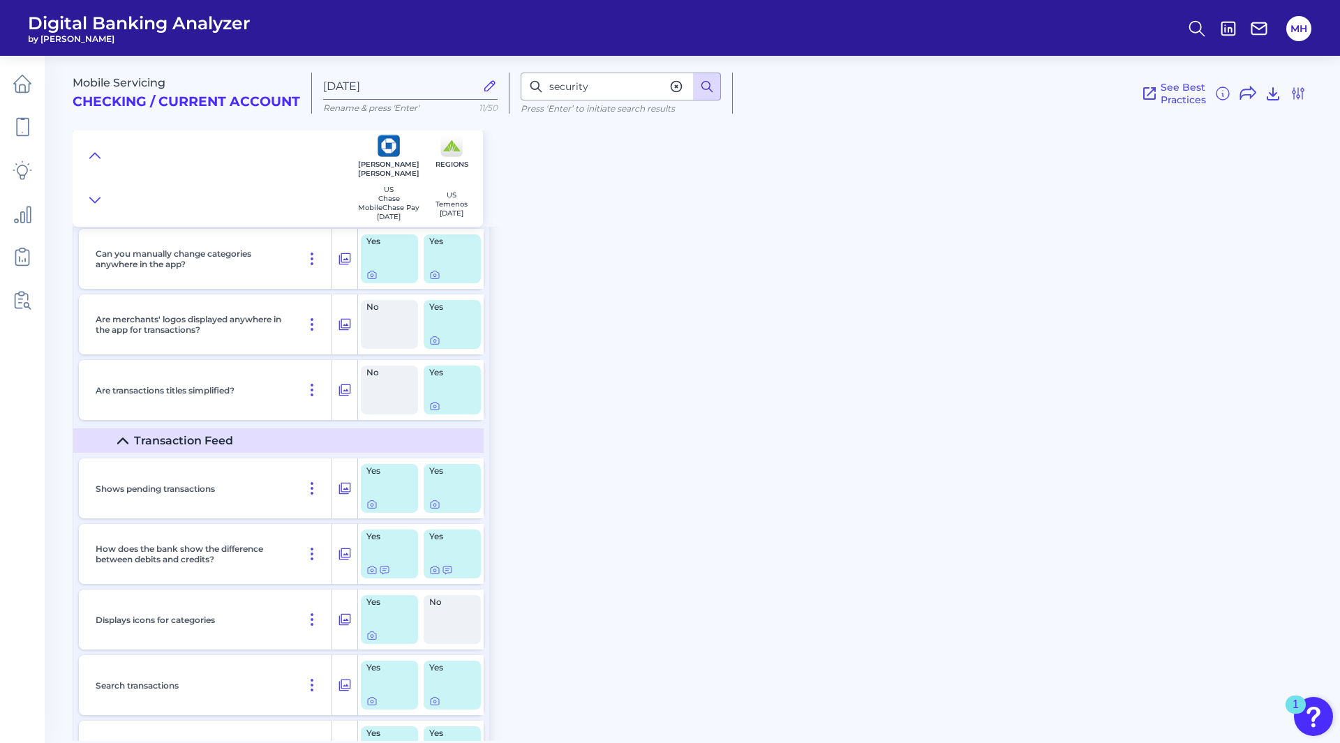
click at [713, 82] on icon at bounding box center [707, 87] width 14 height 14
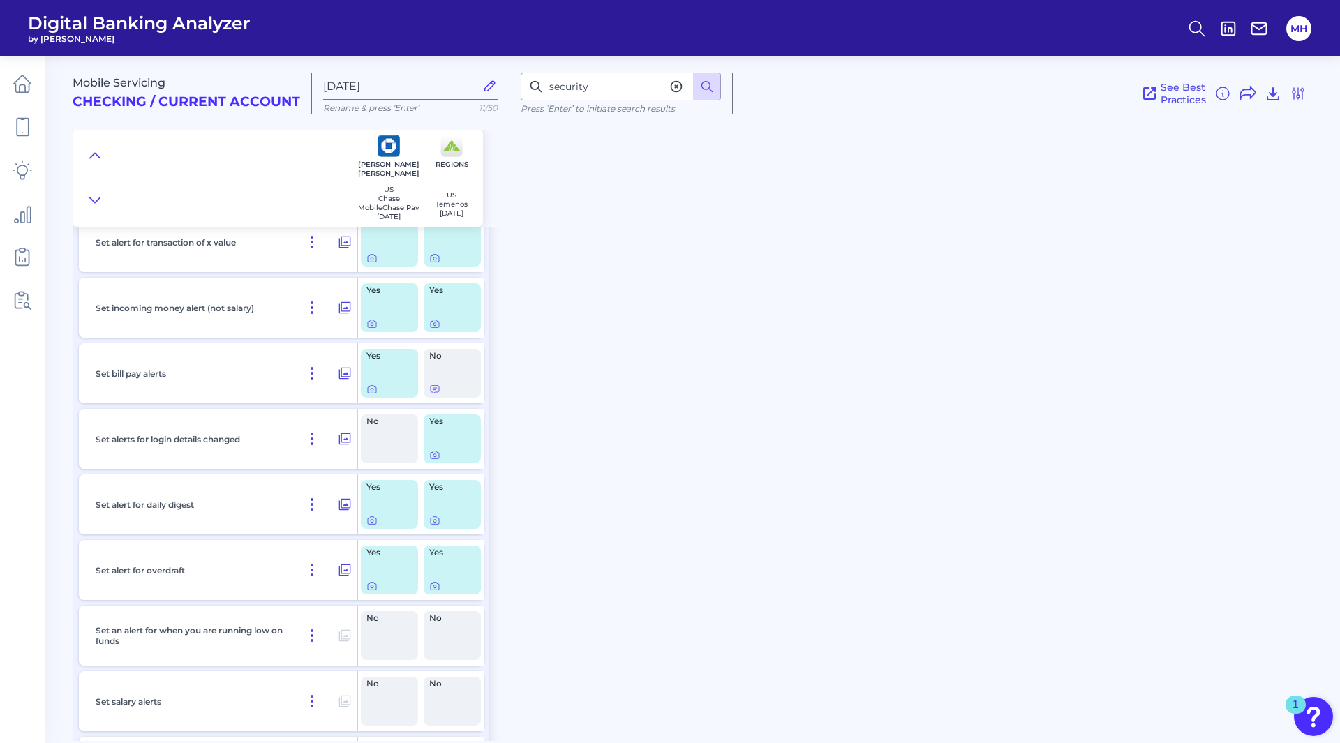
scroll to position [19622, 0]
click at [295, 307] on div "Set incoming money alert (not salary)" at bounding box center [211, 307] width 242 height 60
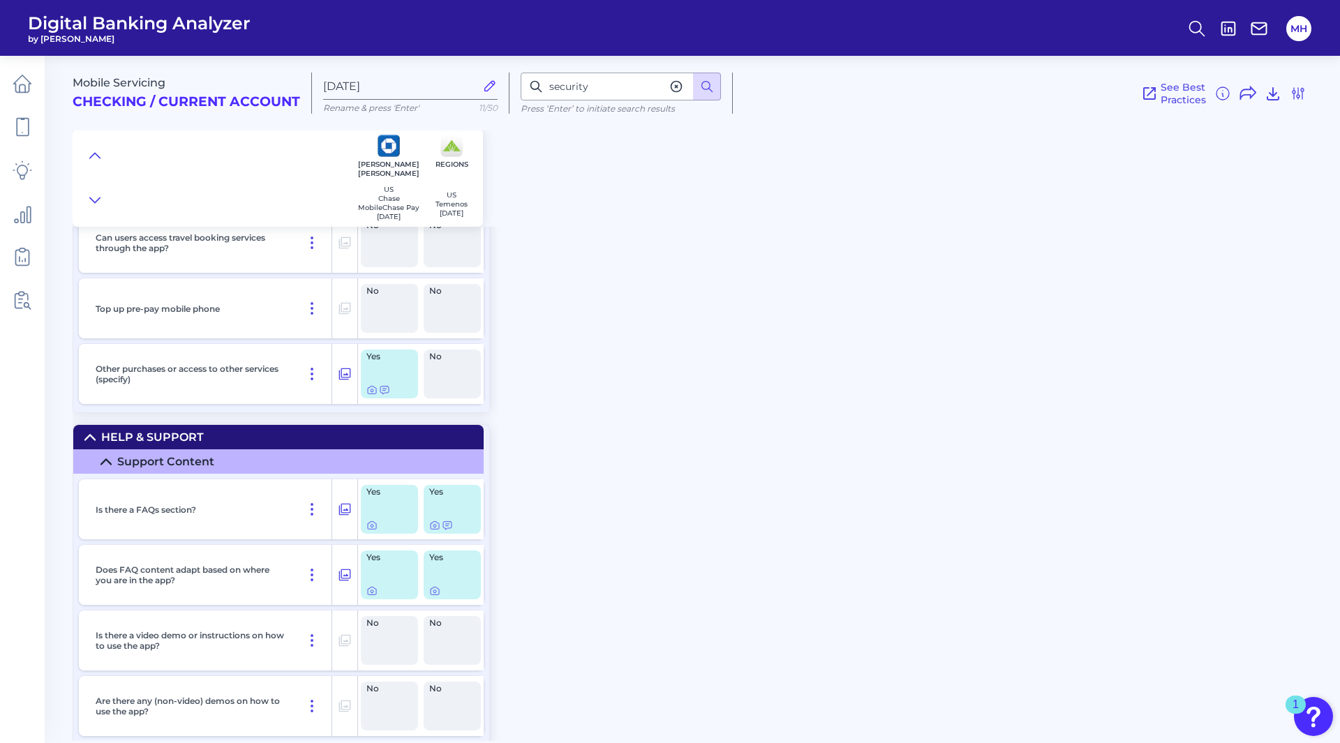
scroll to position [21528, 0]
click at [24, 87] on icon at bounding box center [23, 84] width 20 height 20
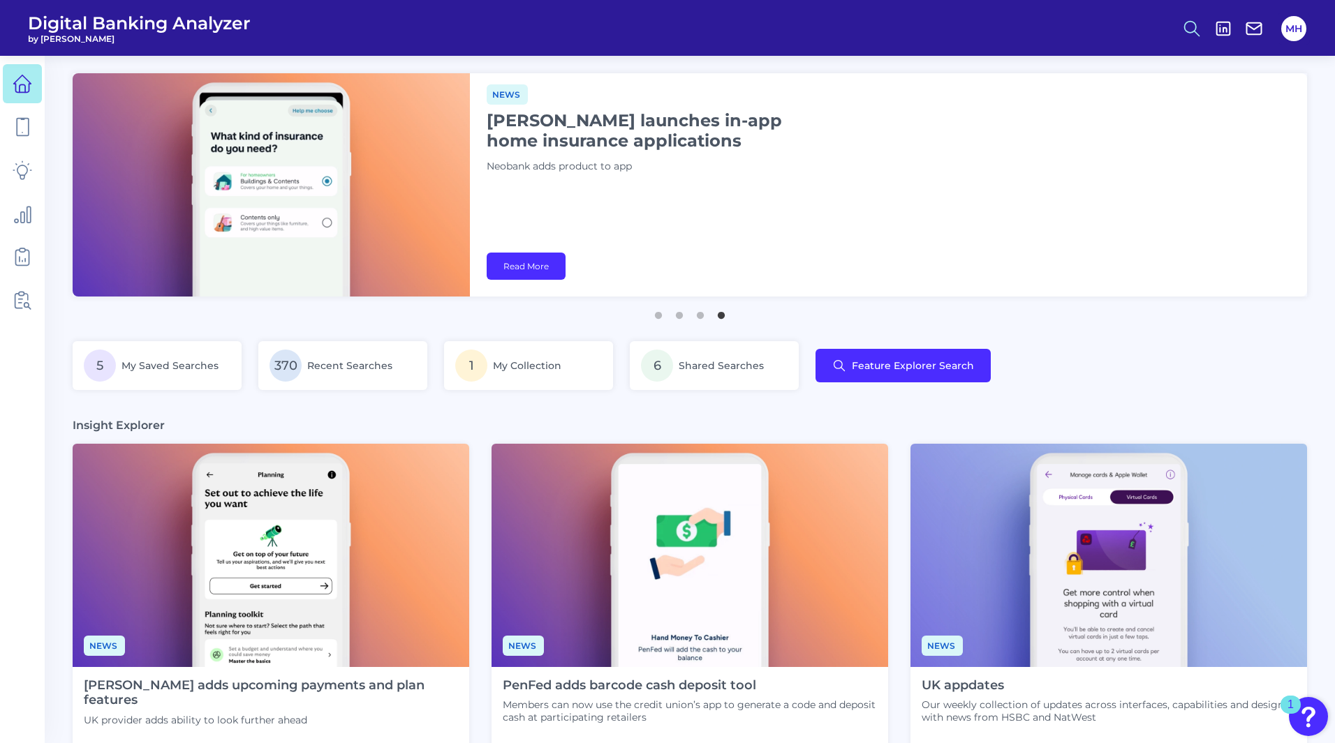
click at [1193, 27] on icon at bounding box center [1192, 29] width 20 height 20
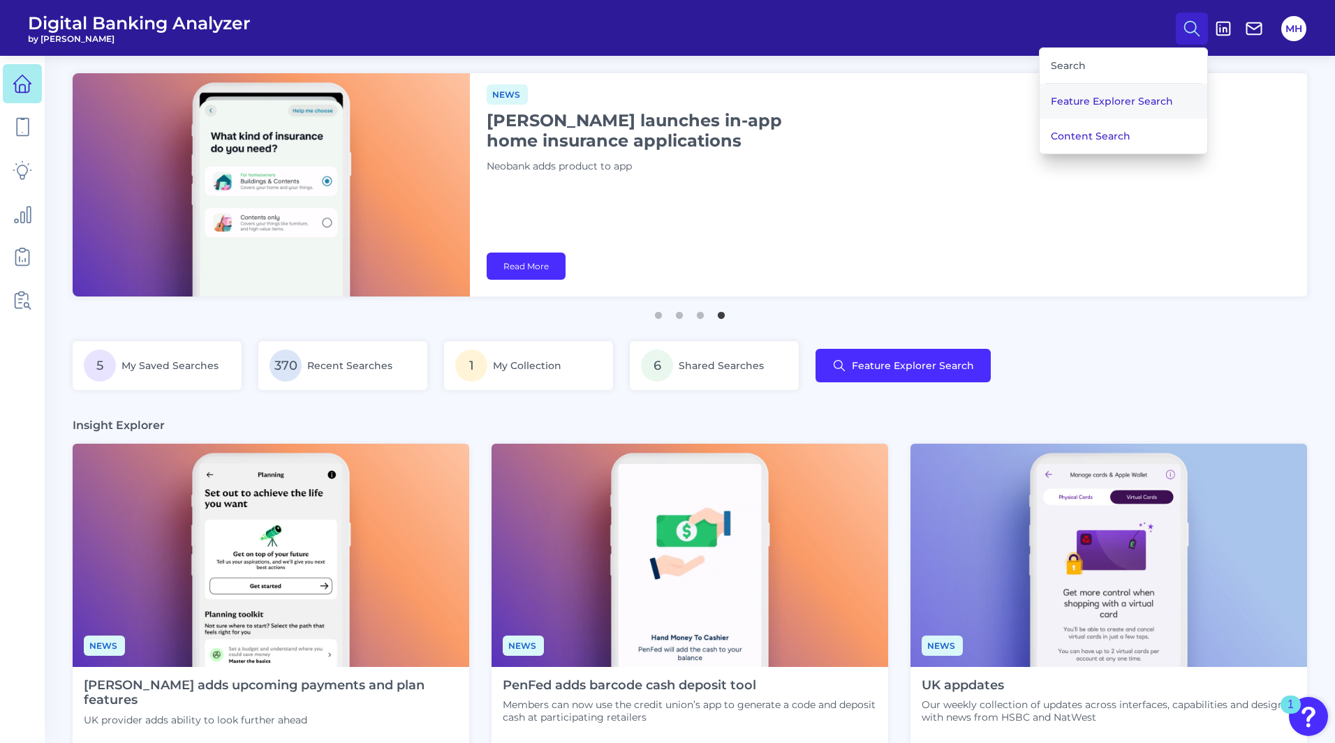
click at [1078, 98] on button "Feature Explorer Search" at bounding box center [1123, 101] width 168 height 35
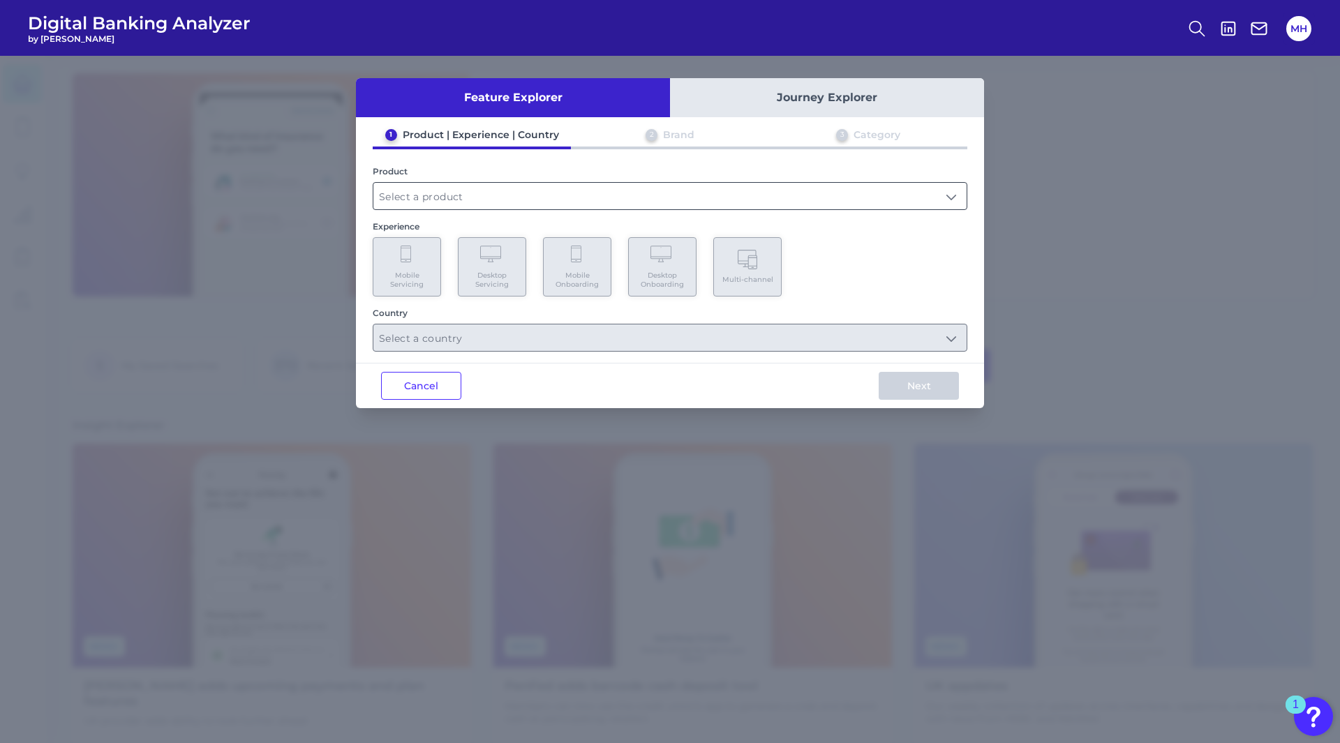
click at [399, 195] on input "text" at bounding box center [669, 196] width 593 height 27
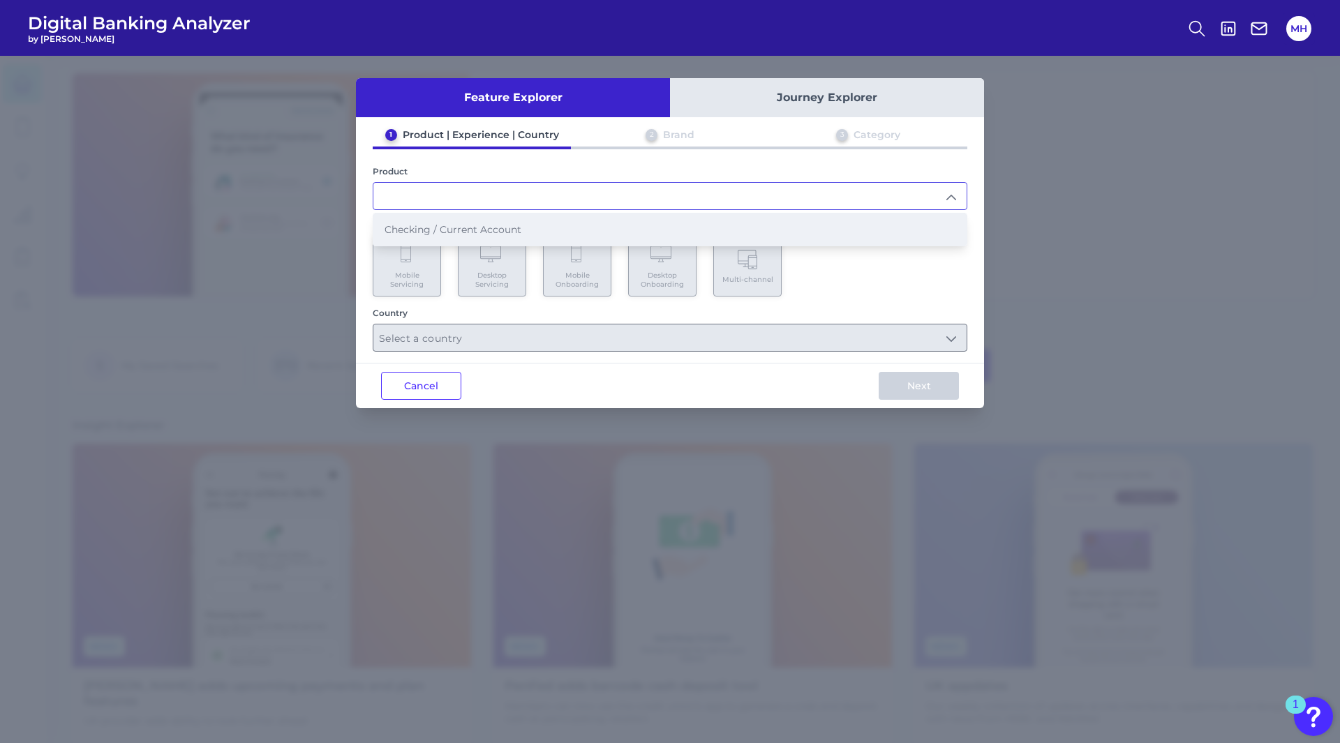
click at [403, 232] on span "Checking / Current Account" at bounding box center [453, 229] width 137 height 13
type input "Checking / Current Account"
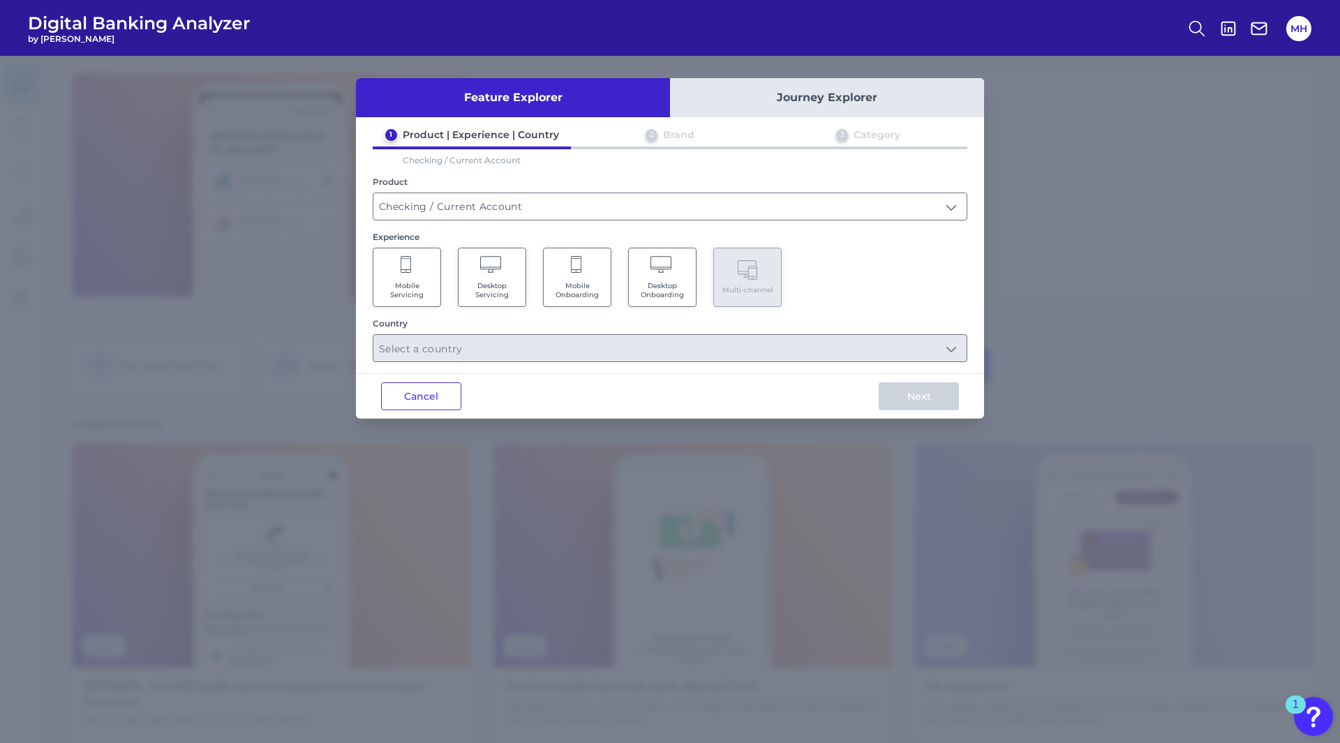
click at [406, 265] on icon at bounding box center [407, 266] width 13 height 20
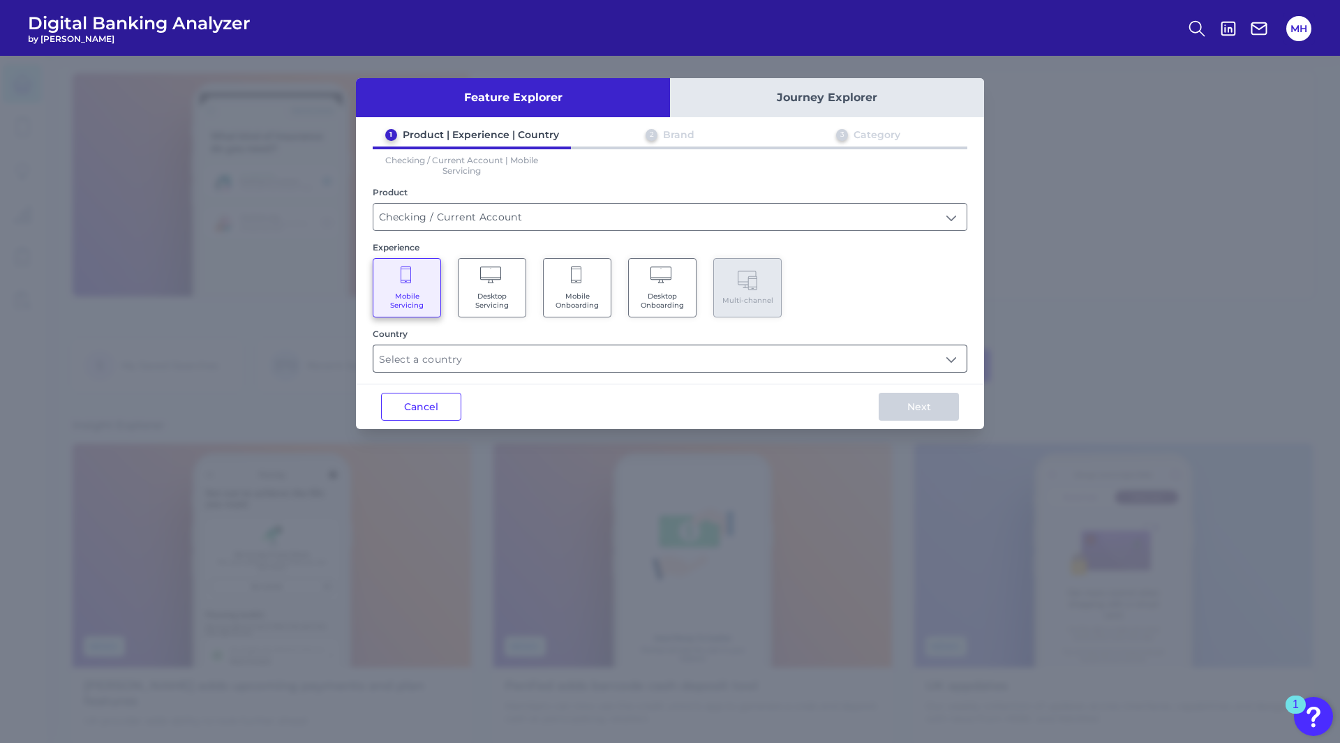
click at [414, 355] on input "text" at bounding box center [669, 359] width 593 height 27
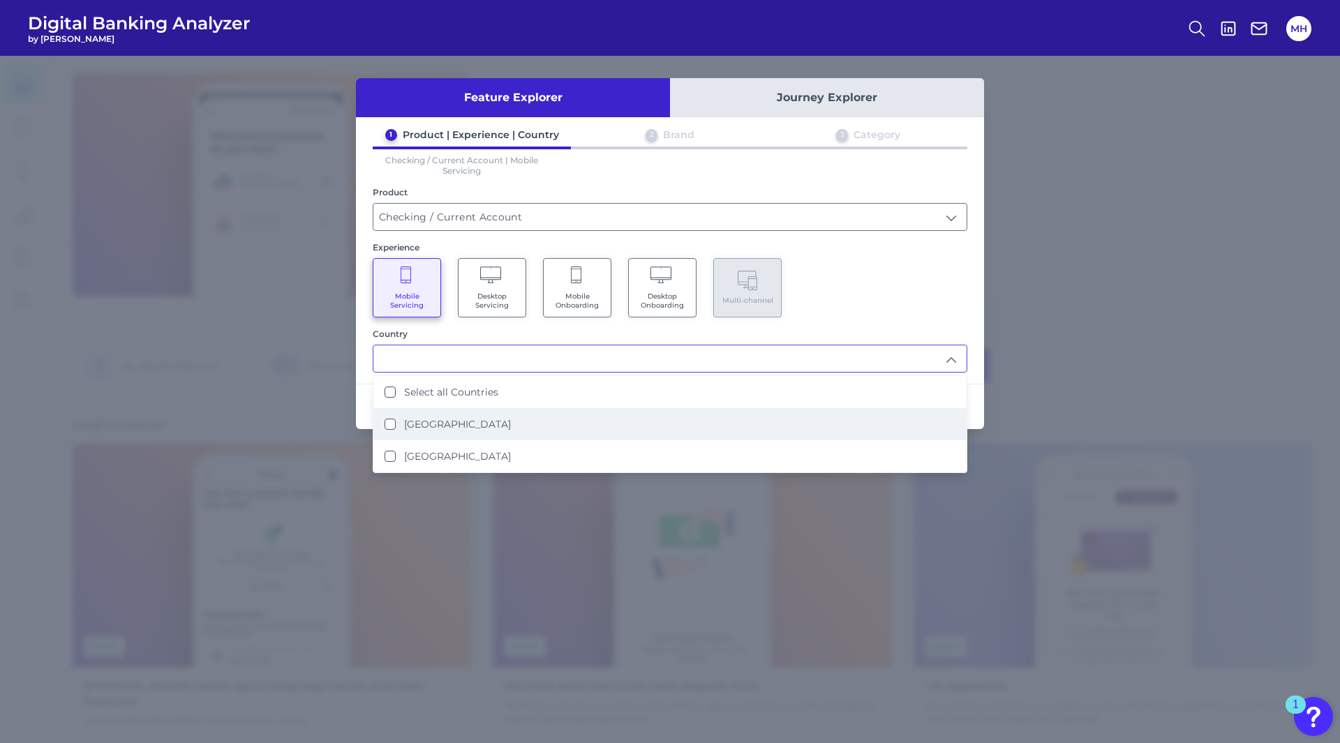
click at [390, 426] on States "[GEOGRAPHIC_DATA]" at bounding box center [390, 424] width 11 height 11
type input "[GEOGRAPHIC_DATA]"
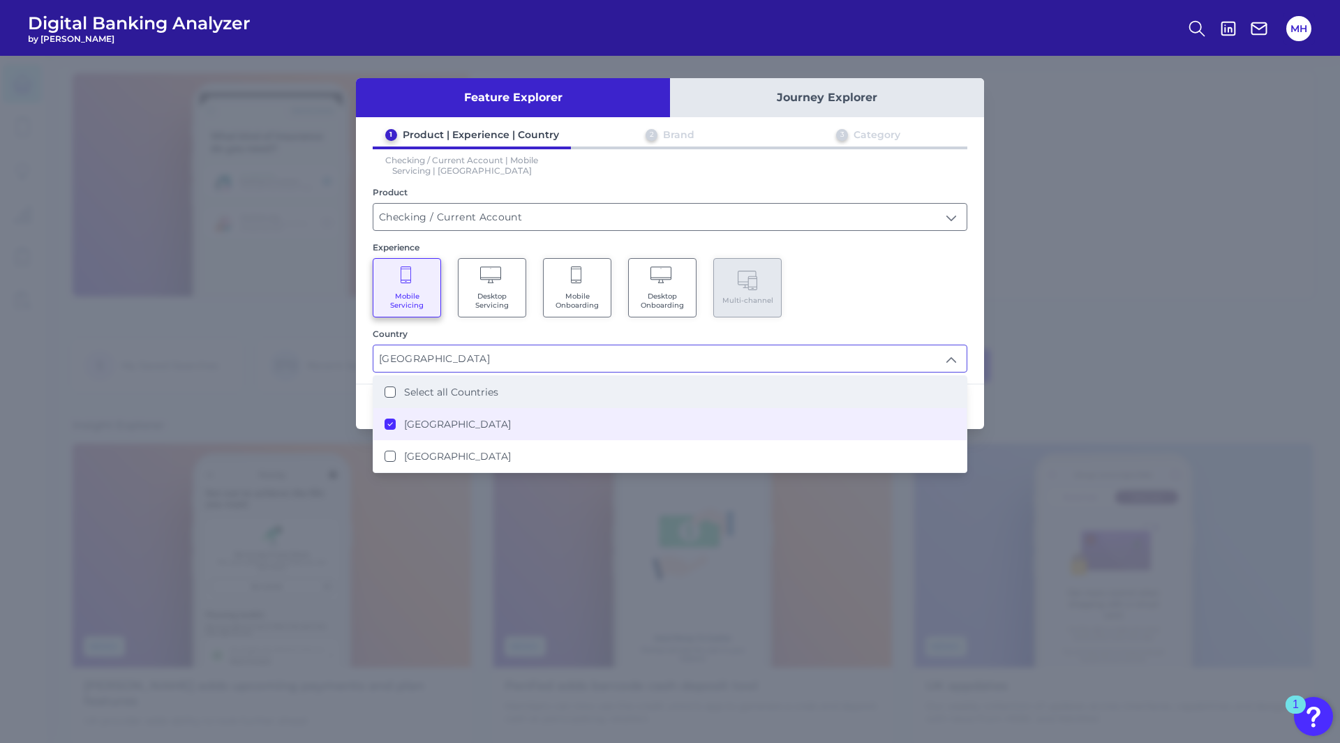
scroll to position [1, 0]
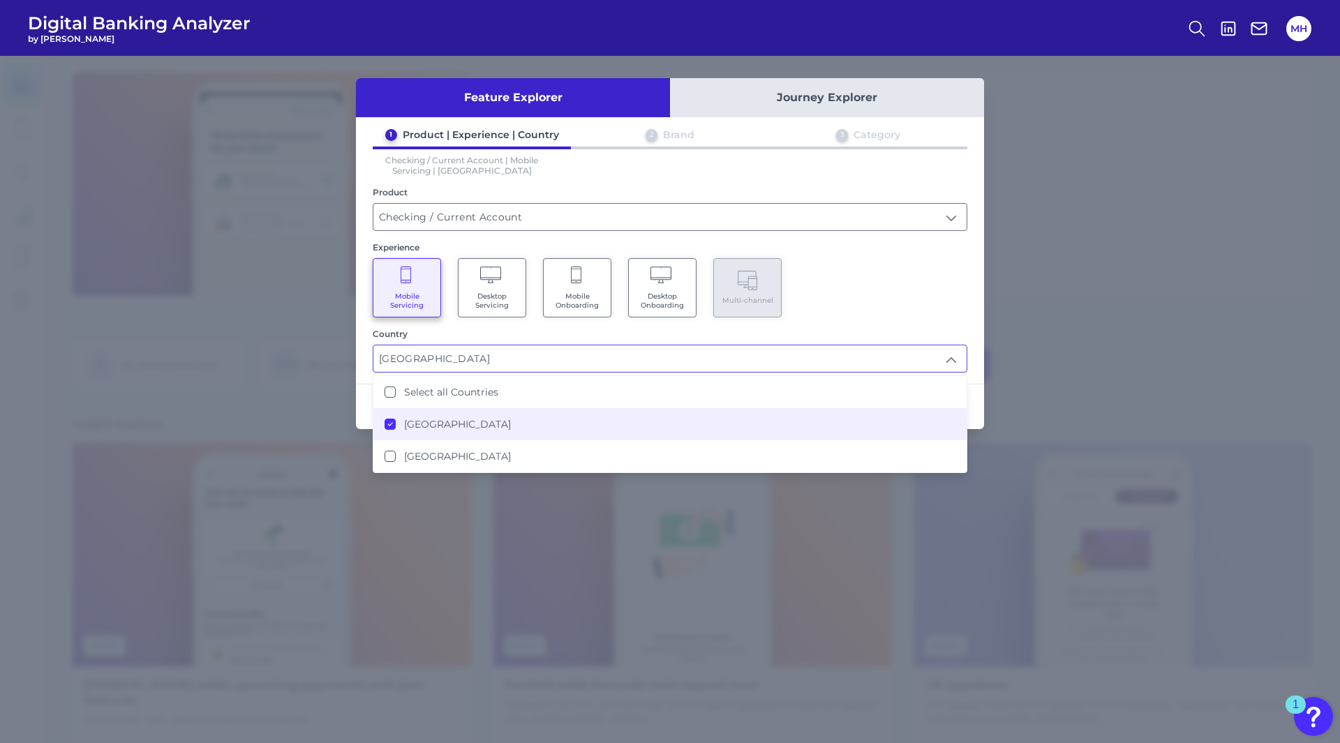
click at [868, 269] on div "Mobile Servicing Desktop Servicing Mobile Onboarding Desktop Onboarding Multi-c…" at bounding box center [670, 287] width 595 height 59
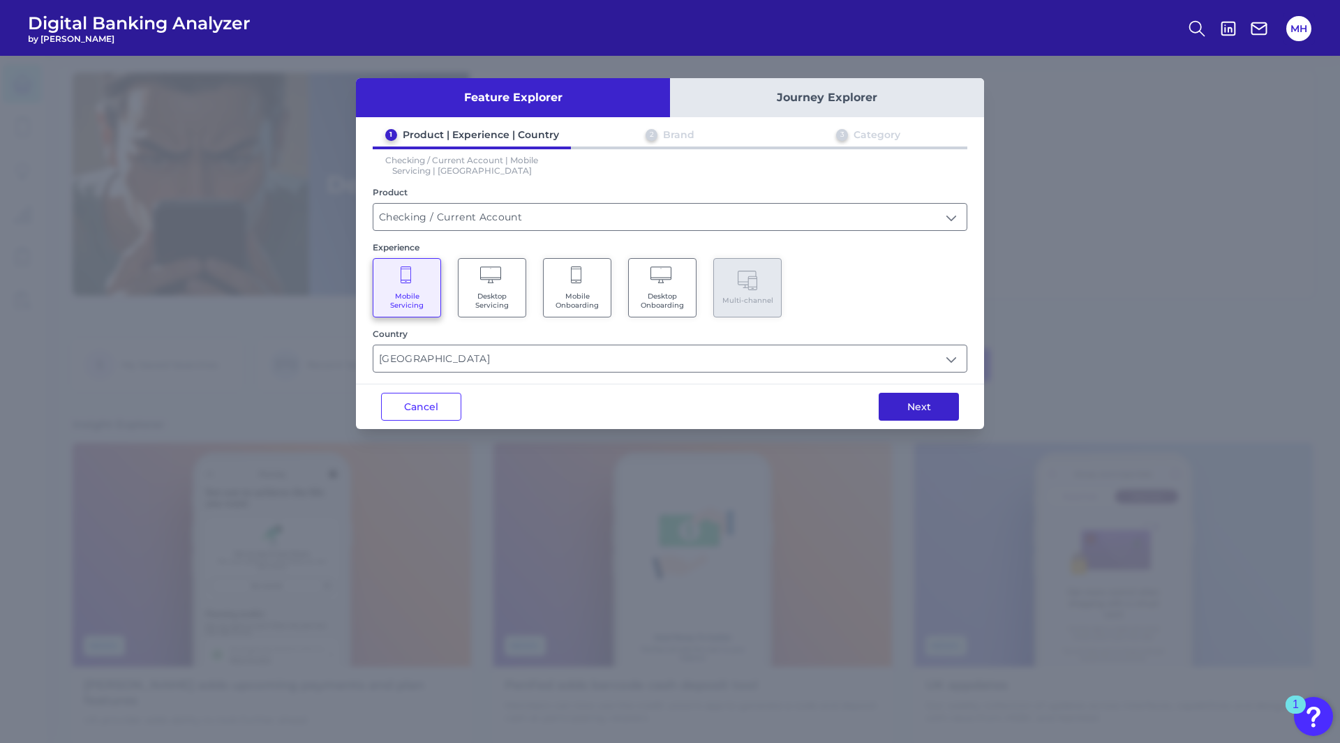
click at [914, 410] on button "Next" at bounding box center [919, 407] width 80 height 28
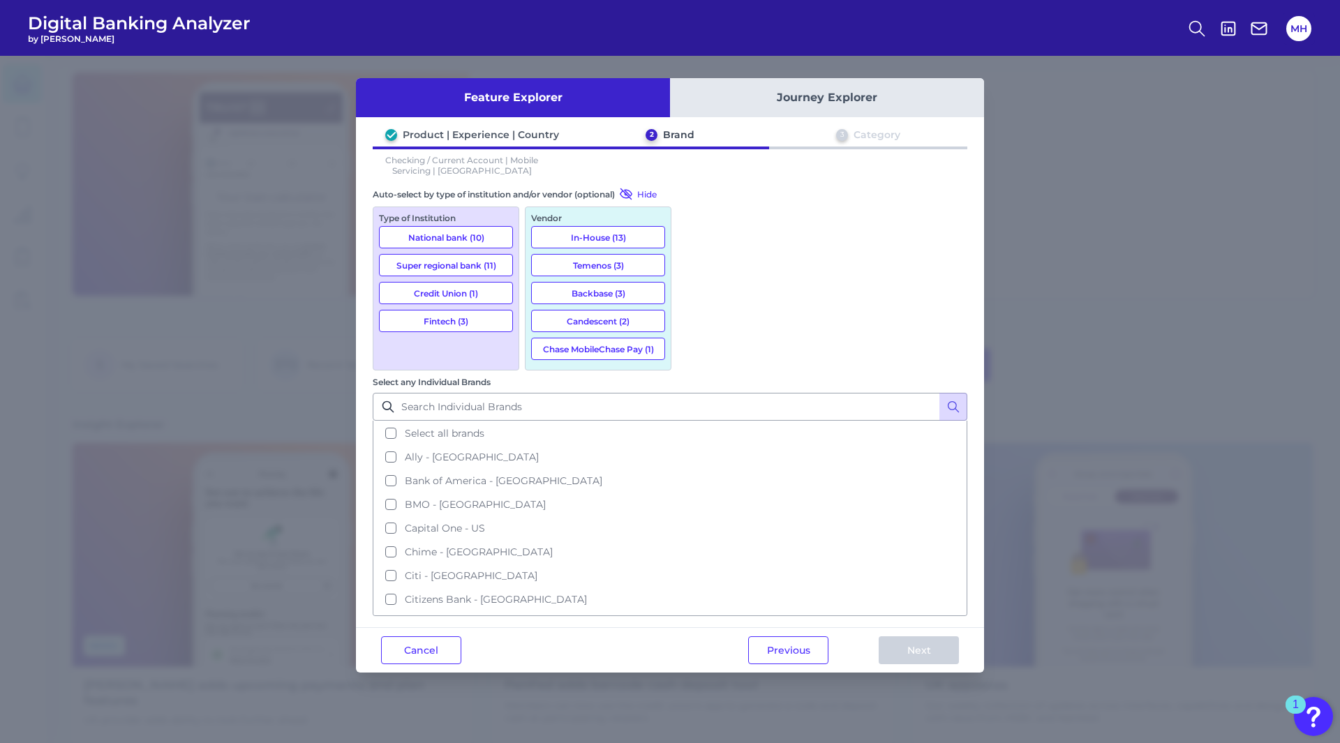
drag, startPoint x: 696, startPoint y: 244, endPoint x: 698, endPoint y: 260, distance: 16.9
click at [695, 422] on button "Select all brands" at bounding box center [670, 434] width 592 height 24
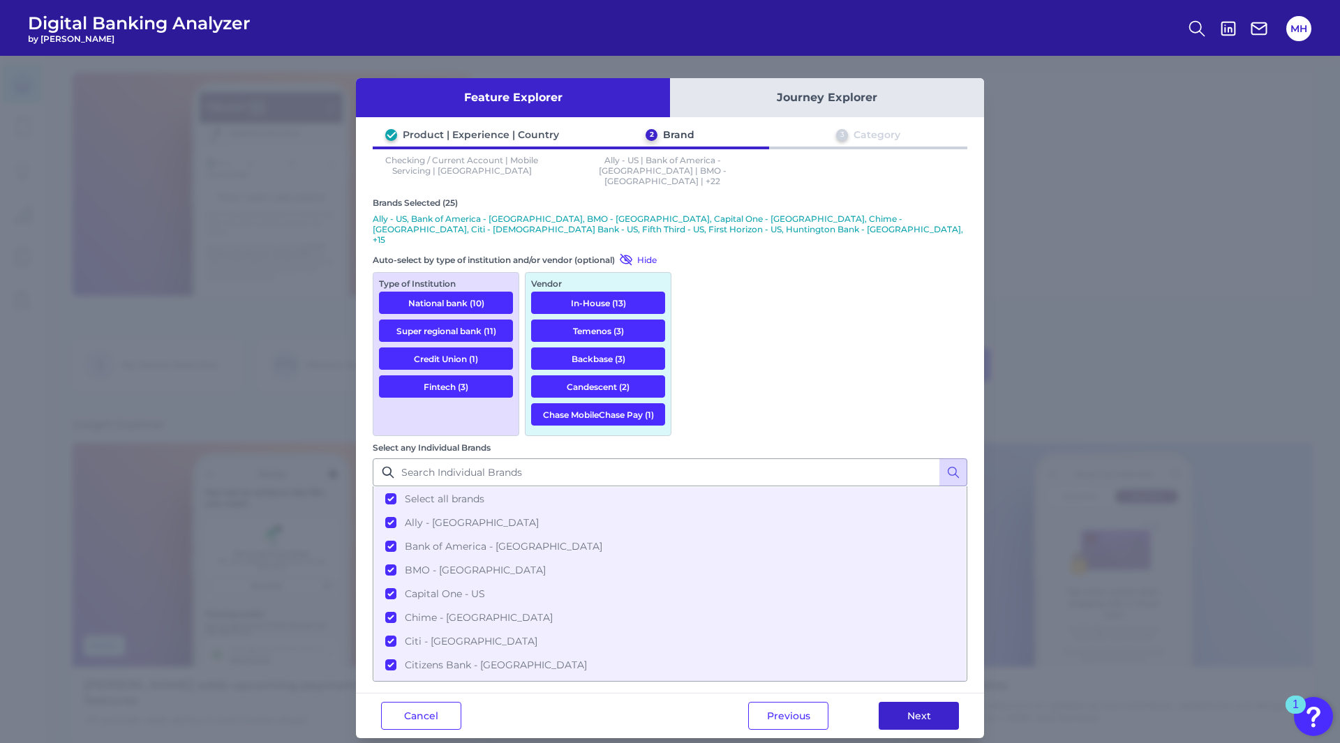
click at [905, 702] on button "Next" at bounding box center [919, 716] width 80 height 28
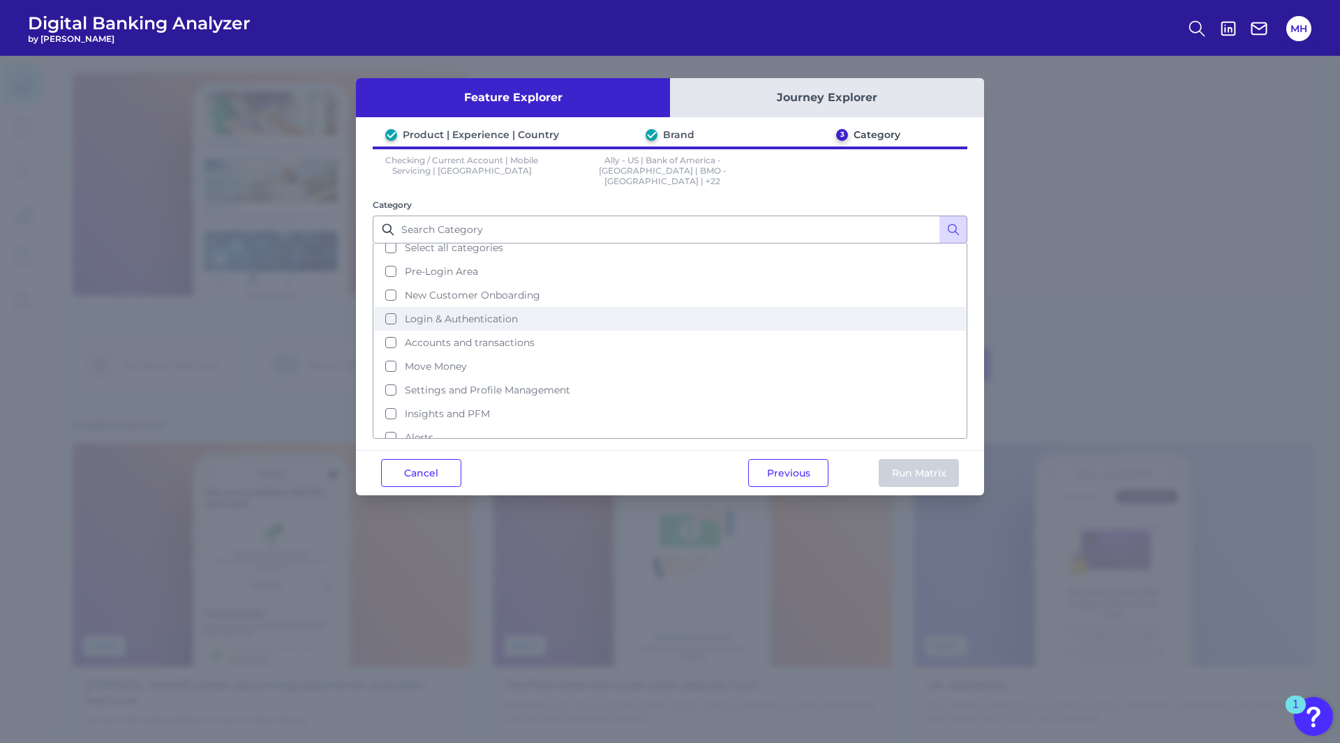
scroll to position [0, 0]
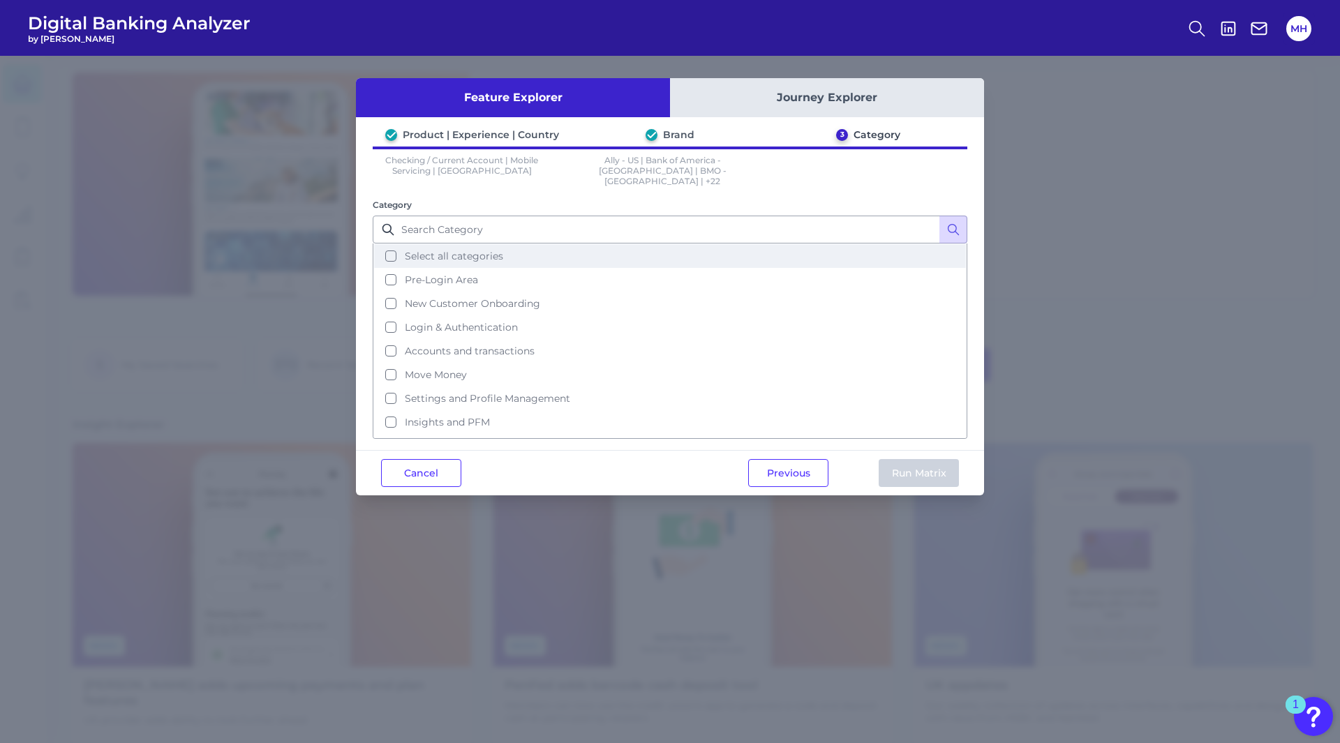
click at [391, 244] on button "Select all categories" at bounding box center [670, 256] width 592 height 24
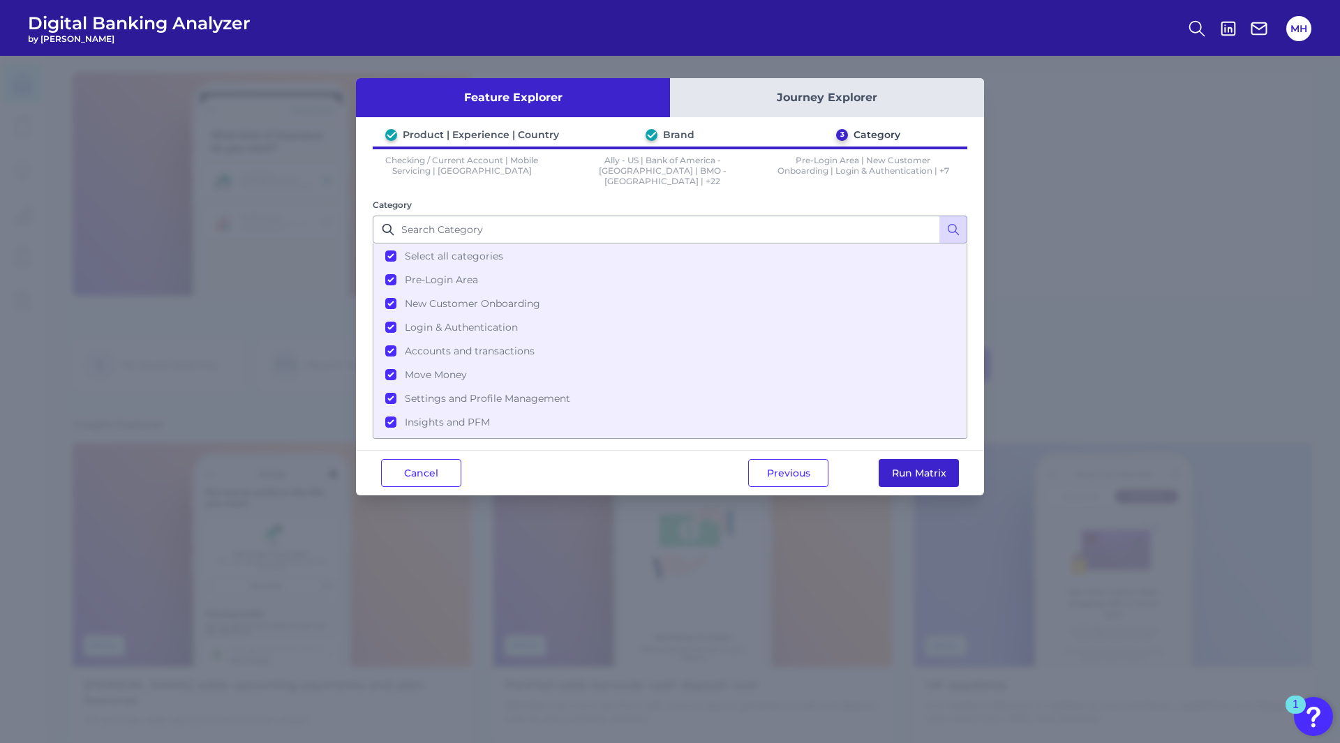
click at [900, 460] on button "Run Matrix" at bounding box center [919, 473] width 80 height 28
